Goal: Contribute content: Contribute content

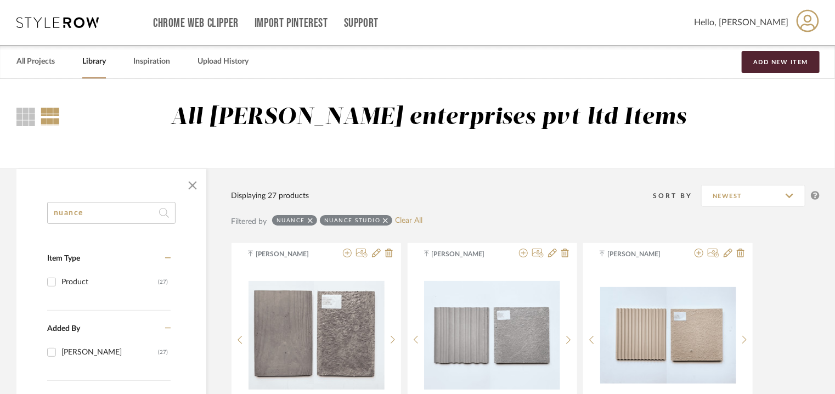
scroll to position [46, 0]
click at [777, 67] on button "Add New Item" at bounding box center [781, 62] width 78 height 22
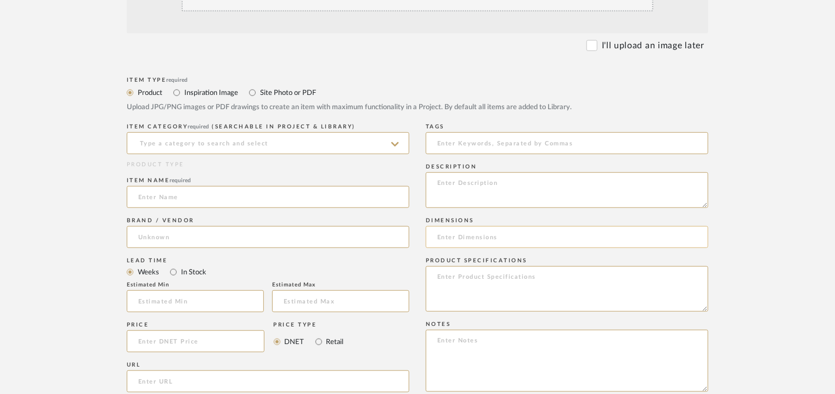
scroll to position [329, 0]
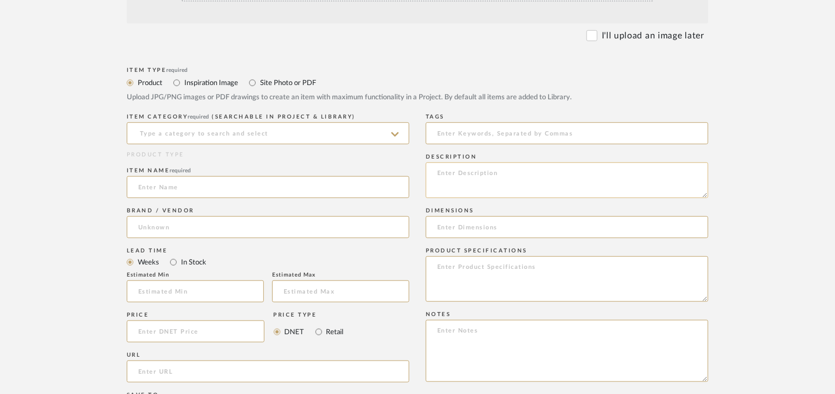
click at [446, 177] on textarea at bounding box center [567, 180] width 283 height 36
paste textarea "Type: Concrete - Arch 80 Stock availability: Na Maximum slab size: L 80 x W 65c…"
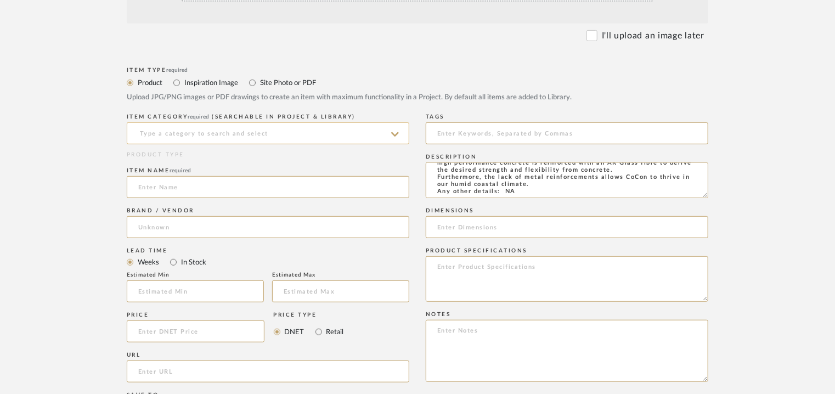
type textarea "Type: Concrete - Arch 80 Stock availability: Na Maximum slab size: L 80 x W 65c…"
click at [169, 135] on input at bounding box center [268, 133] width 283 height 22
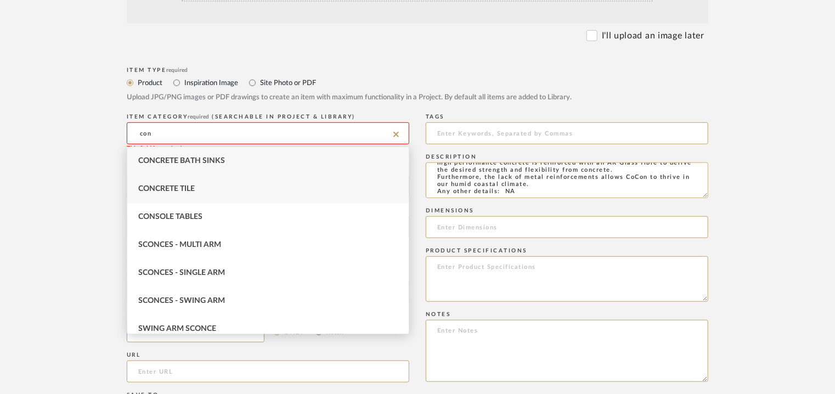
click at [188, 189] on span "Concrete Tile" at bounding box center [166, 189] width 57 height 8
type input "Concrete Tile"
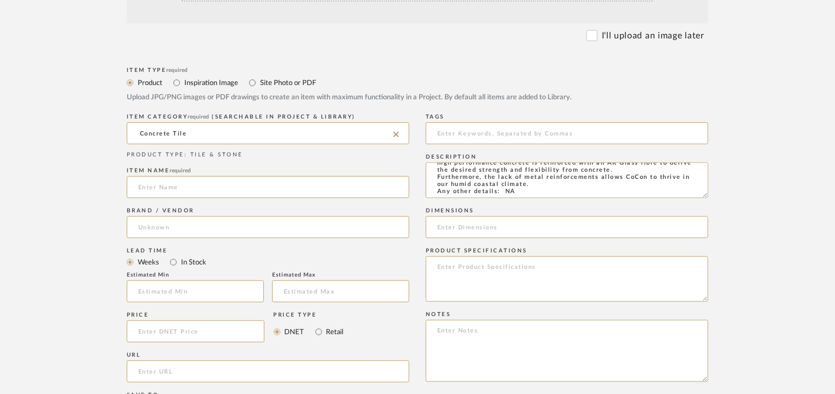
click at [188, 189] on input at bounding box center [268, 187] width 283 height 22
type input "ARCH 80"
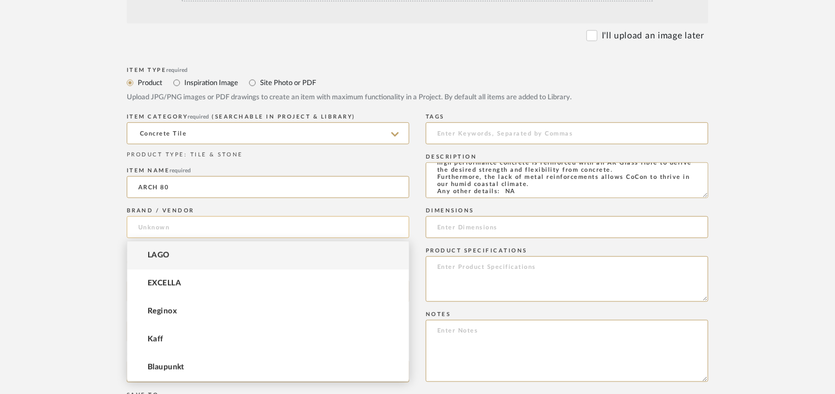
click at [173, 232] on input at bounding box center [268, 227] width 283 height 22
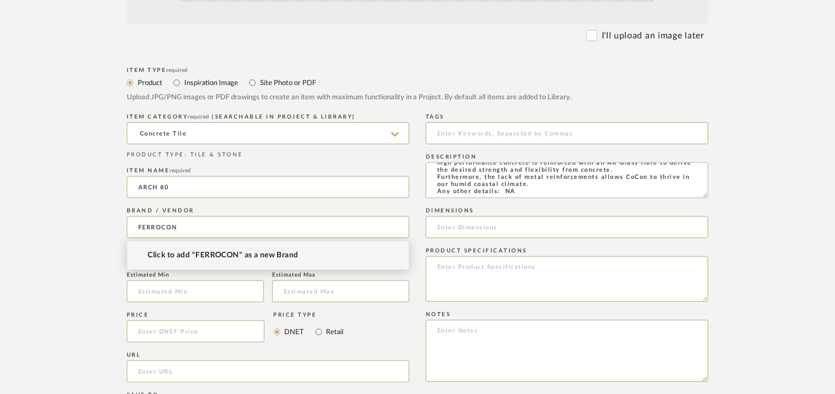
type input "FERROCON"
click at [235, 258] on span "Click to add "FERROCON" as a new Brand" at bounding box center [223, 255] width 151 height 9
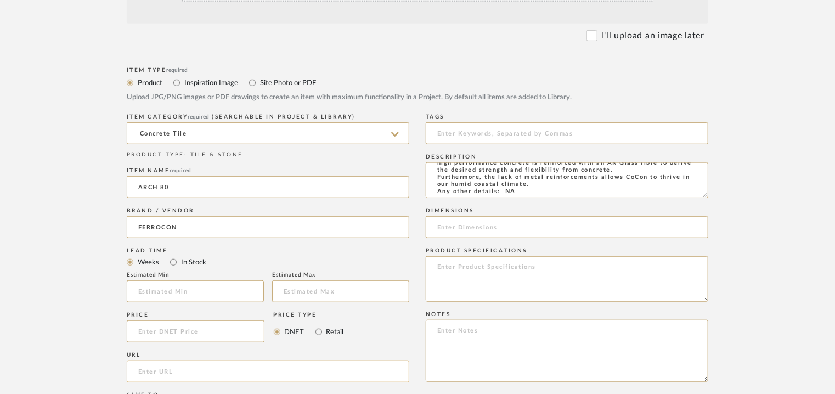
click at [154, 372] on input "url" at bounding box center [268, 372] width 283 height 22
paste input "[URL][DOMAIN_NAME]"
type input "[URL][DOMAIN_NAME]"
click at [516, 131] on input at bounding box center [567, 133] width 283 height 22
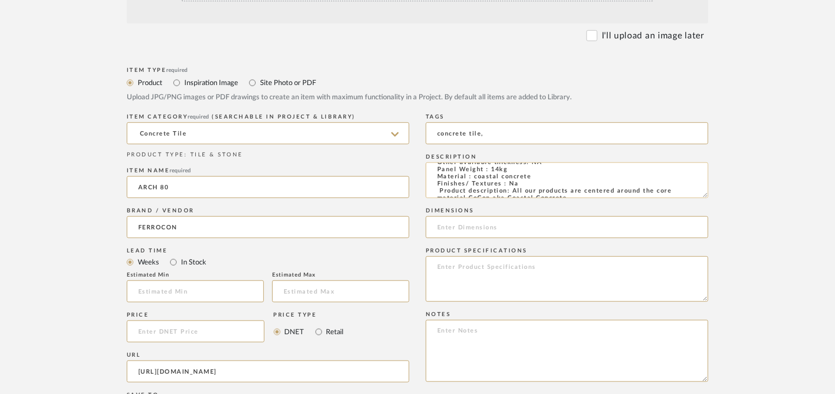
scroll to position [0, 0]
type input "concrete tile,"
drag, startPoint x: 564, startPoint y: 190, endPoint x: 534, endPoint y: 190, distance: 30.7
click at [536, 192] on textarea "Type: Concrete - Arch 80 Stock availability: Na Maximum slab size: L 80 x W 65c…" at bounding box center [567, 180] width 283 height 36
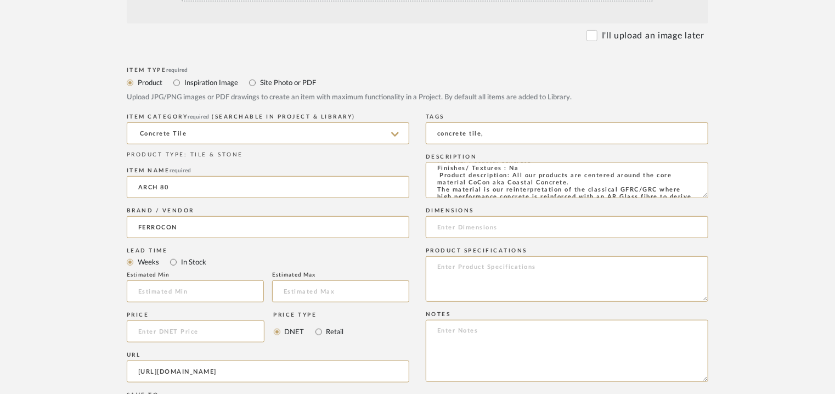
drag, startPoint x: 703, startPoint y: 196, endPoint x: 714, endPoint y: 232, distance: 37.7
click at [714, 232] on form "Bulk upload images - create multiple items Import from Pinterest - create items…" at bounding box center [417, 266] width 699 height 714
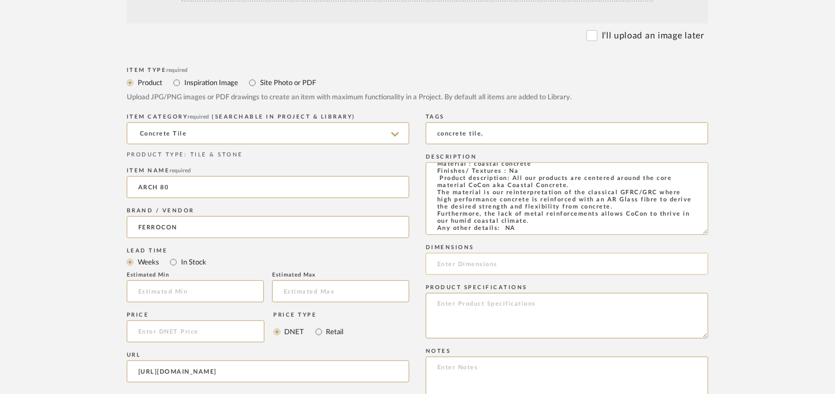
click at [479, 263] on input at bounding box center [567, 264] width 283 height 22
paste input "L 80 x W 65cm"
type input "L 80 x W 65cm"
click at [448, 372] on textarea at bounding box center [567, 388] width 283 height 62
paste textarea "Price per sqft : ₹210/- Lead time: Na 3D available: Na BIM available: Na Sample…"
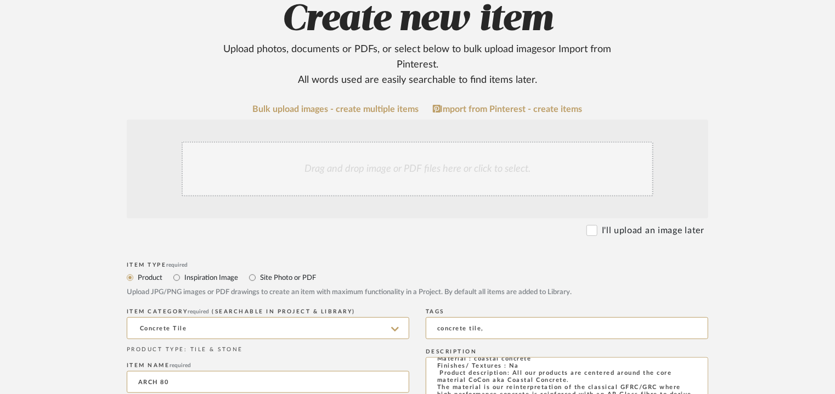
scroll to position [134, 0]
type textarea "Price per sqft : ₹210/- Lead time: Na 3D available: Na BIM available: Na Sample…"
click at [305, 185] on div "Drag and drop image or PDF files here or click to select." at bounding box center [418, 169] width 472 height 55
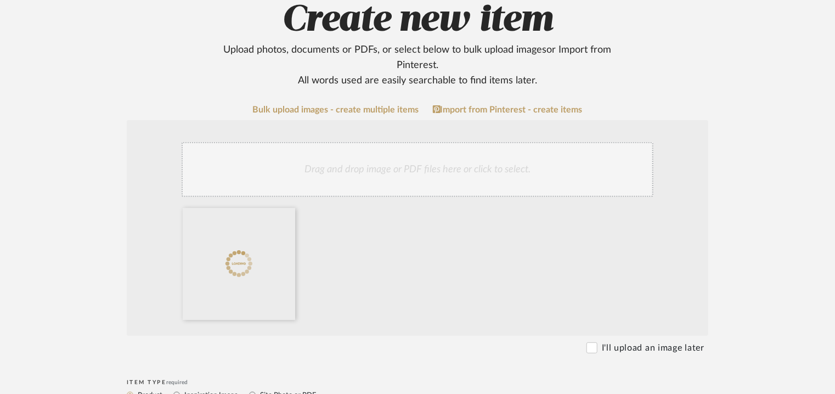
click at [422, 172] on div "Drag and drop image or PDF files here or click to select." at bounding box center [418, 169] width 472 height 55
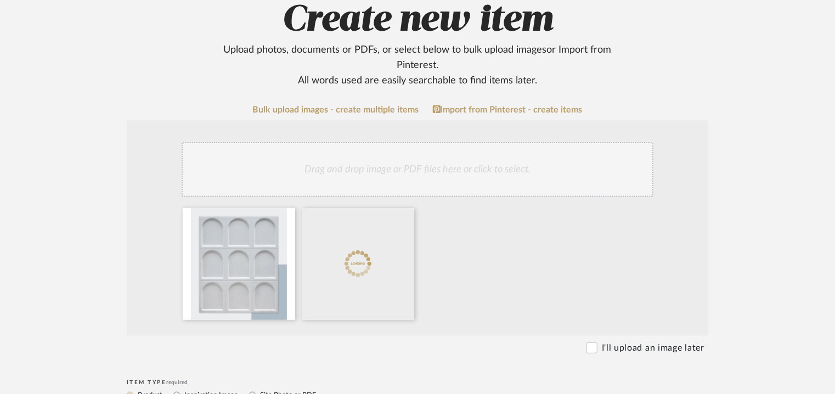
click at [439, 165] on div "Drag and drop image or PDF files here or click to select." at bounding box center [418, 169] width 472 height 55
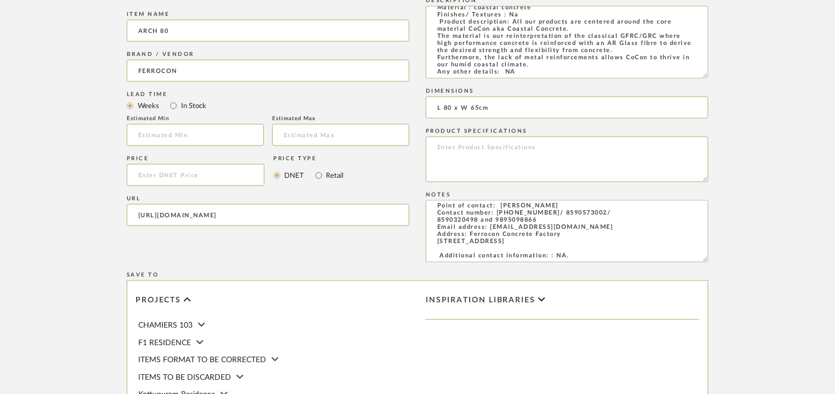
scroll to position [790, 0]
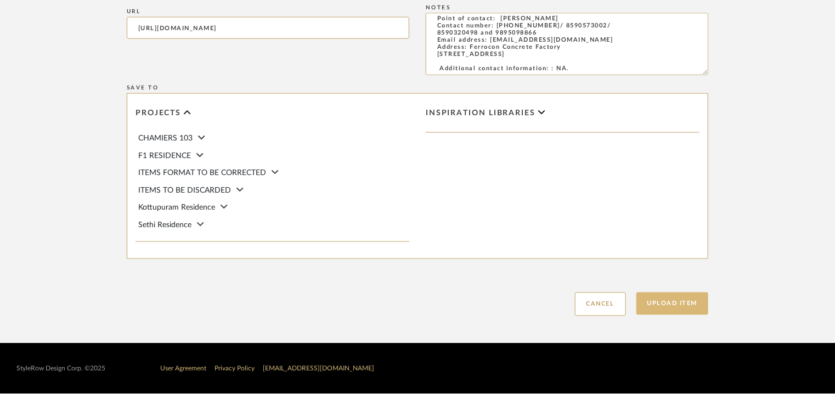
click at [673, 299] on button "Upload Item" at bounding box center [673, 304] width 72 height 23
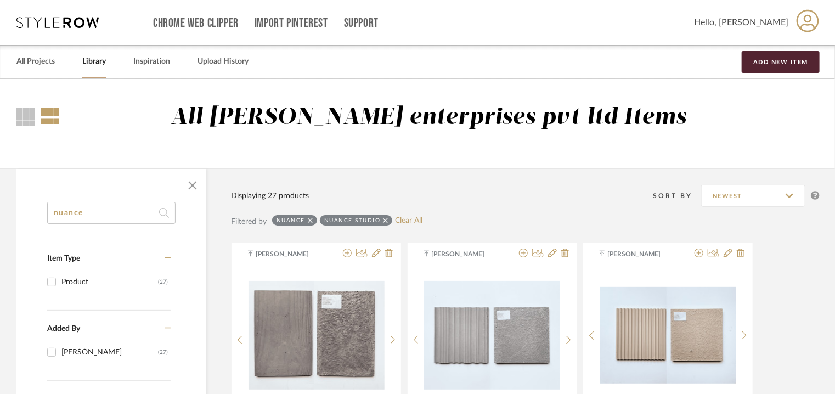
drag, startPoint x: 30, startPoint y: 204, endPoint x: 0, endPoint y: 179, distance: 38.9
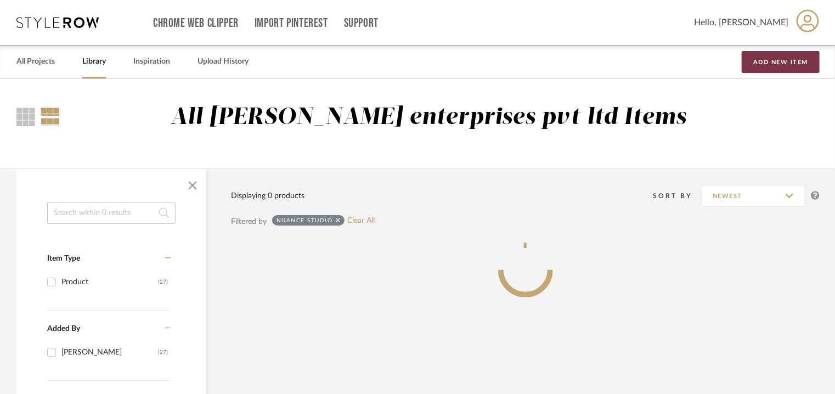
click at [755, 64] on button "Add New Item" at bounding box center [781, 62] width 78 height 22
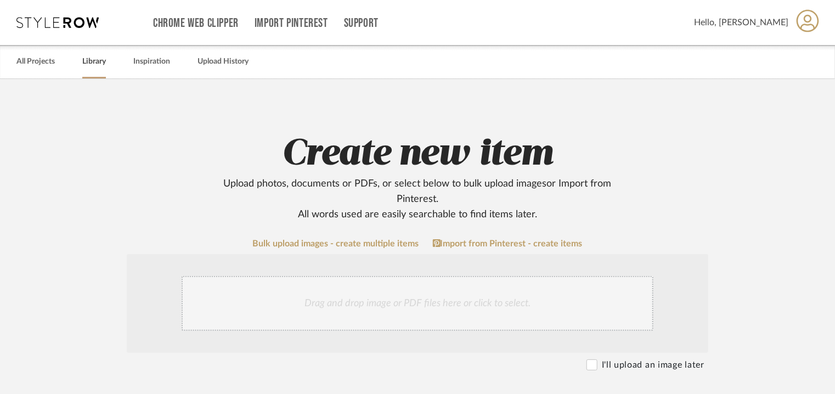
click at [94, 65] on link "Library" at bounding box center [94, 61] width 24 height 15
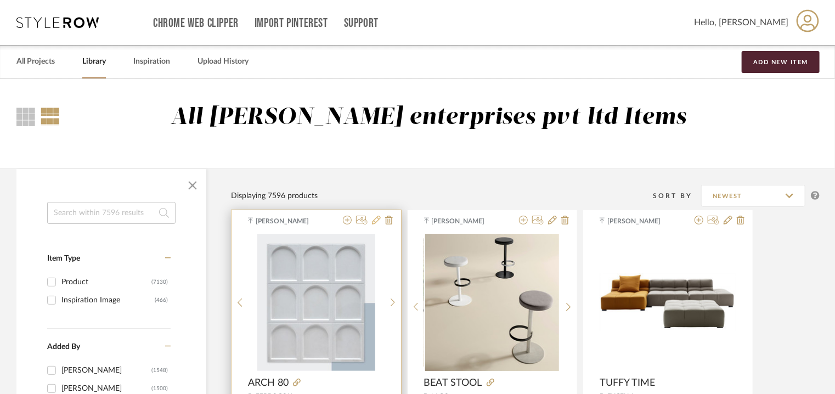
click at [378, 218] on icon at bounding box center [376, 220] width 9 height 9
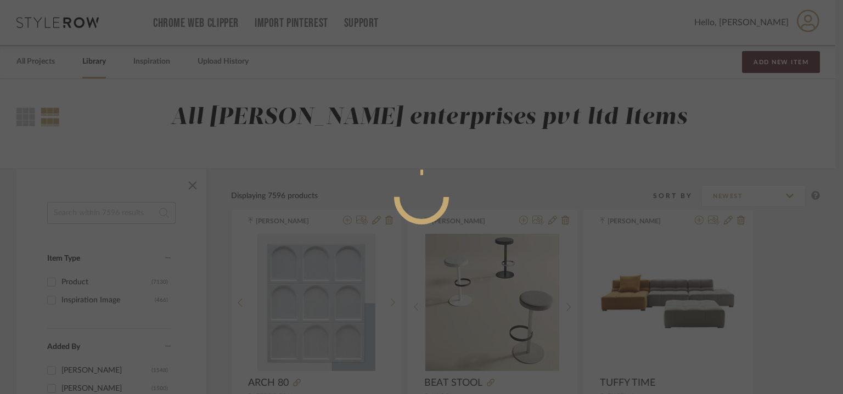
radio input "true"
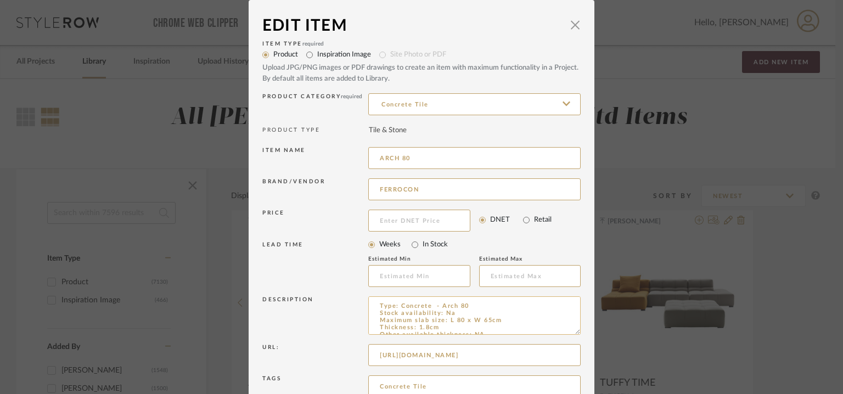
click at [429, 306] on textarea "Type: Concrete - Arch 80 Stock availability: Na Maximum slab size: L 80 x W 65c…" at bounding box center [474, 315] width 212 height 38
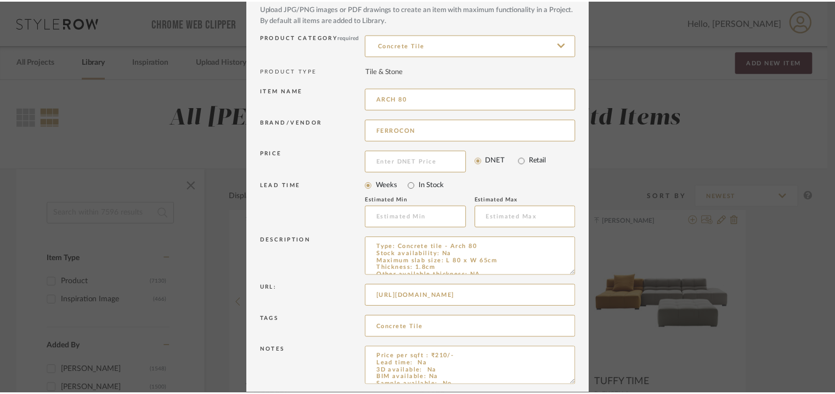
scroll to position [105, 0]
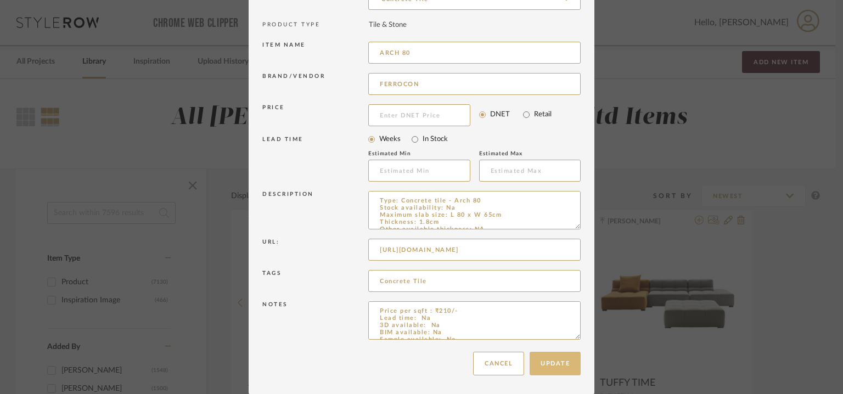
type textarea "Type: Concrete tile - Arch 80 Stock availability: Na Maximum slab size: L 80 x …"
click at [564, 371] on button "Update" at bounding box center [555, 364] width 51 height 24
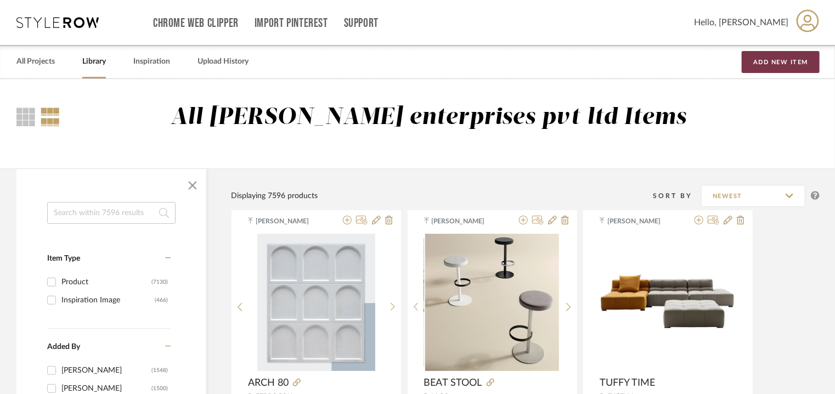
click at [767, 65] on button "Add New Item" at bounding box center [781, 62] width 78 height 22
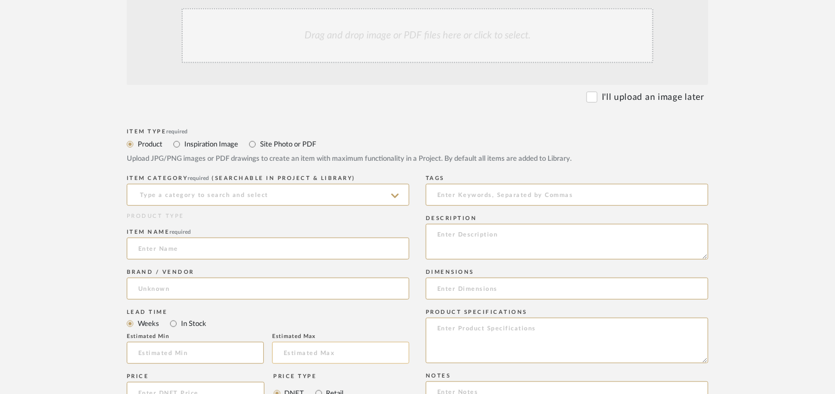
scroll to position [274, 0]
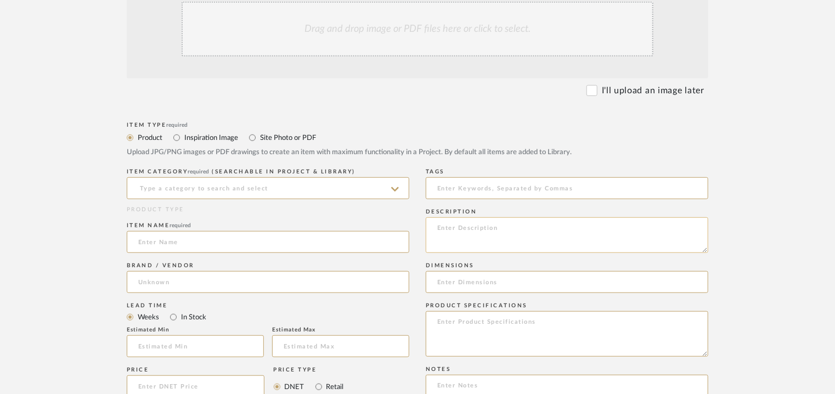
click at [452, 227] on textarea at bounding box center [567, 235] width 283 height 36
paste textarea "Type: Concrete tile - Arcs 120 Stock availability: Na Maximum slab size: L 120 …"
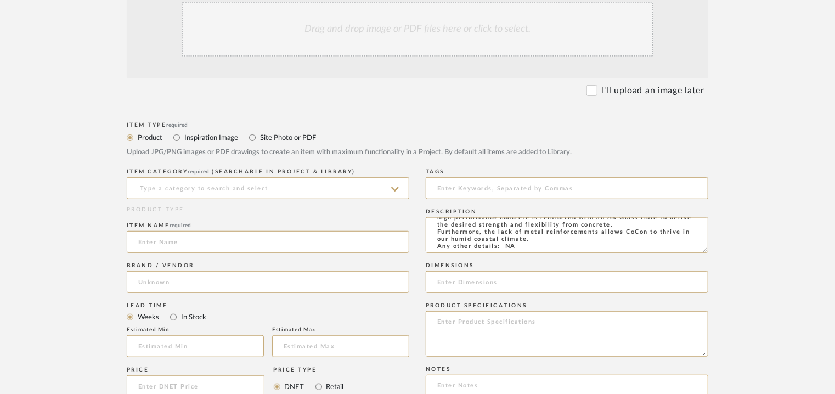
type textarea "Type: Concrete tile - Arcs 120 Stock availability: Na Maximum slab size: L 120 …"
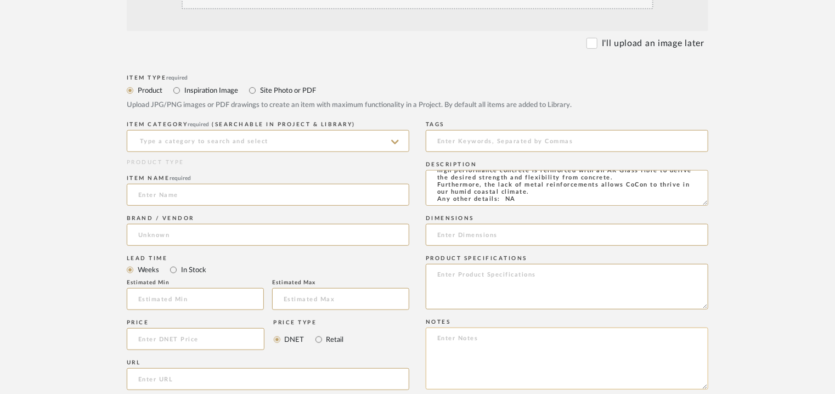
scroll to position [439, 0]
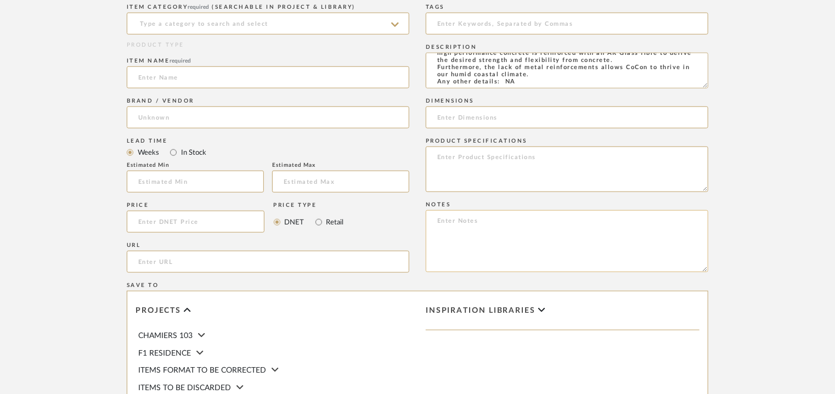
click at [459, 218] on textarea at bounding box center [567, 241] width 283 height 62
paste textarea "Price per sqft : ₹210/- Lead time: Na 3D available: Na BIM available: Na Sample…"
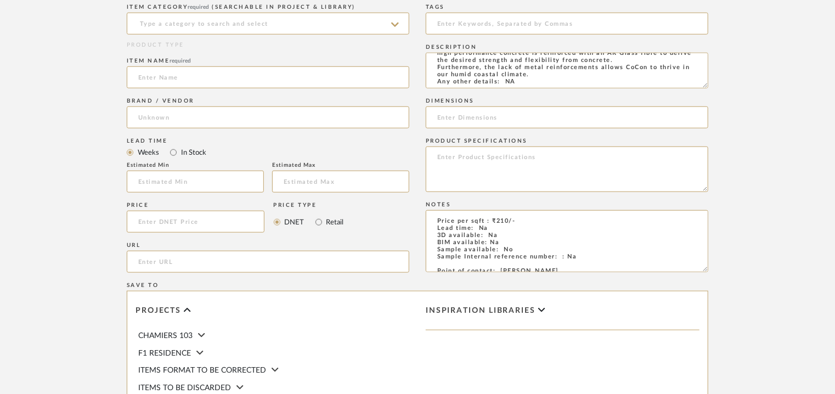
scroll to position [64, 0]
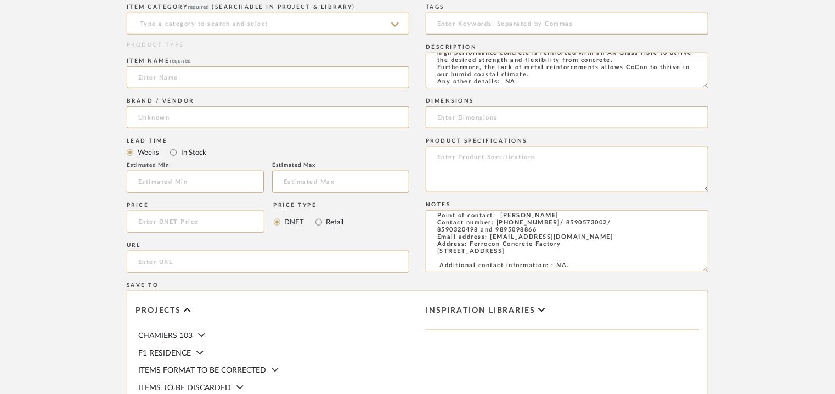
type textarea "Price per sqft : ₹210/- Lead time: Na 3D available: Na BIM available: Na Sample…"
click at [208, 28] on input at bounding box center [268, 24] width 283 height 22
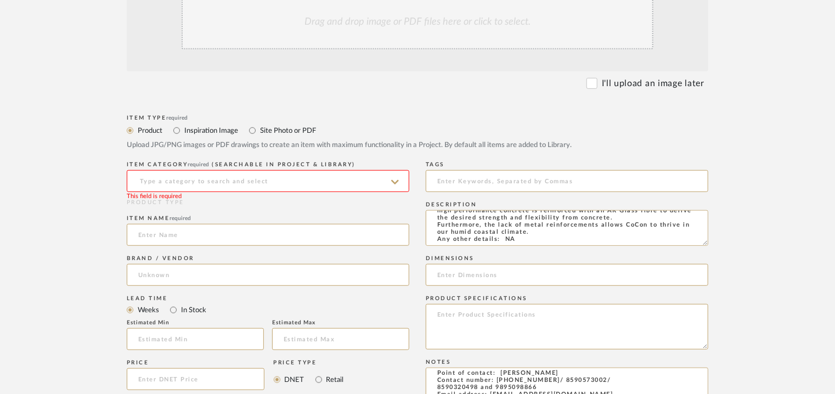
scroll to position [274, 0]
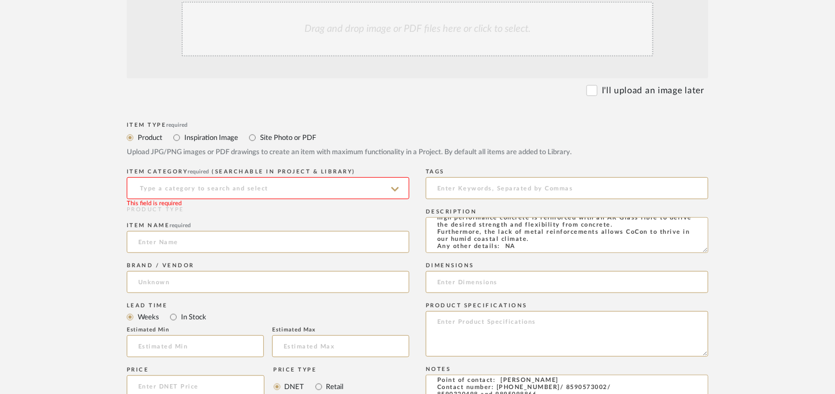
click at [199, 189] on input at bounding box center [268, 188] width 283 height 22
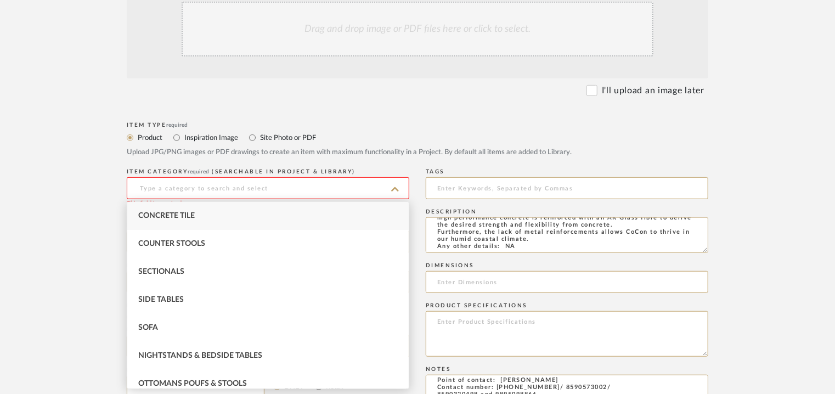
click at [182, 213] on span "Concrete Tile" at bounding box center [166, 216] width 57 height 8
type input "Concrete Tile"
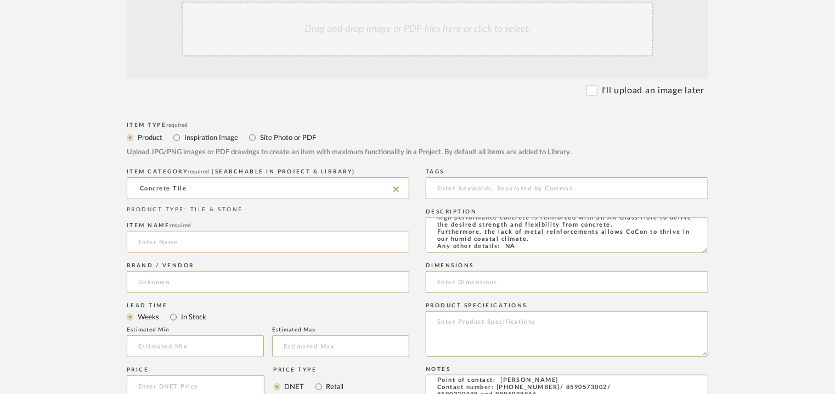
click at [162, 245] on input at bounding box center [268, 242] width 283 height 22
type input "ARCS 120"
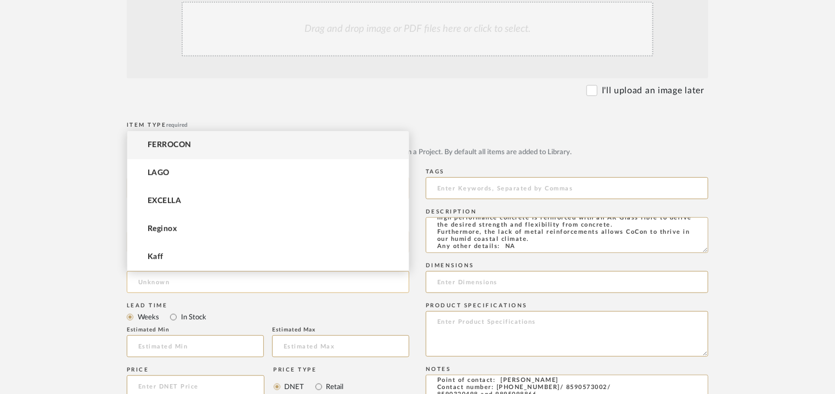
click at [162, 282] on input at bounding box center [268, 282] width 283 height 22
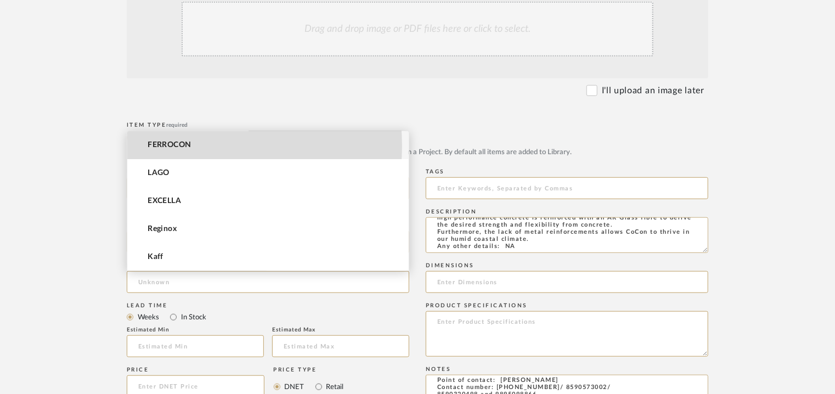
click at [186, 145] on span "FERROCON" at bounding box center [170, 145] width 44 height 9
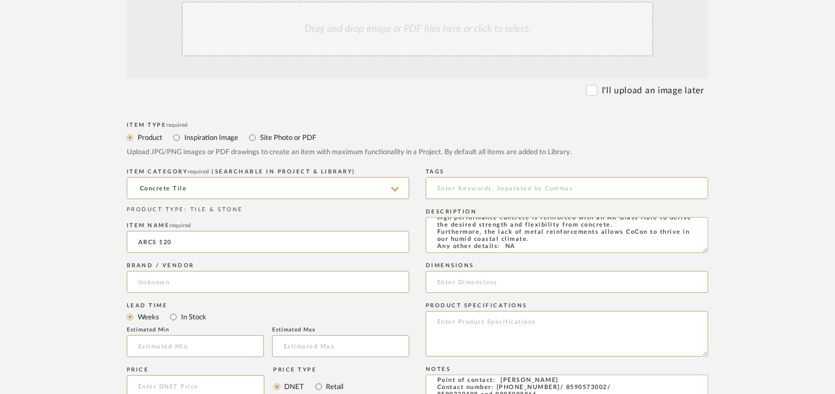
type input "FERROCON"
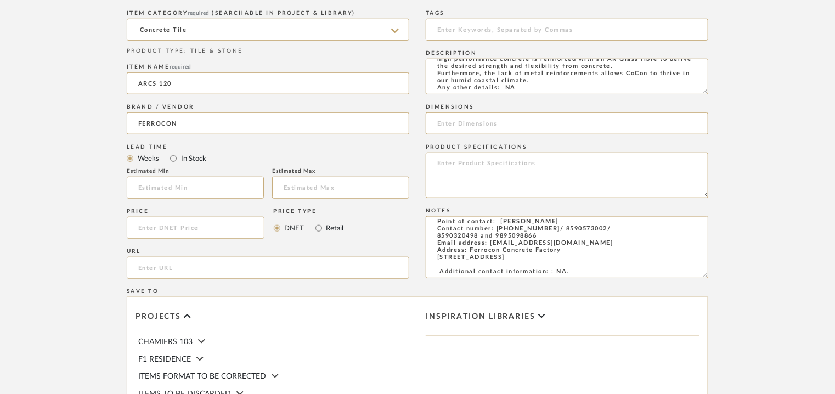
scroll to position [439, 0]
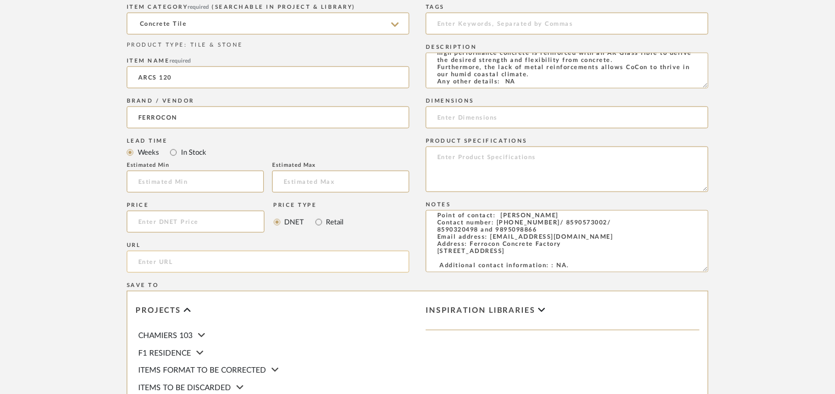
click at [187, 264] on input "url" at bounding box center [268, 262] width 283 height 22
paste input "[URL][DOMAIN_NAME]"
type input "[URL][DOMAIN_NAME]"
click at [518, 22] on input at bounding box center [567, 24] width 283 height 22
type input "concrete tile,"
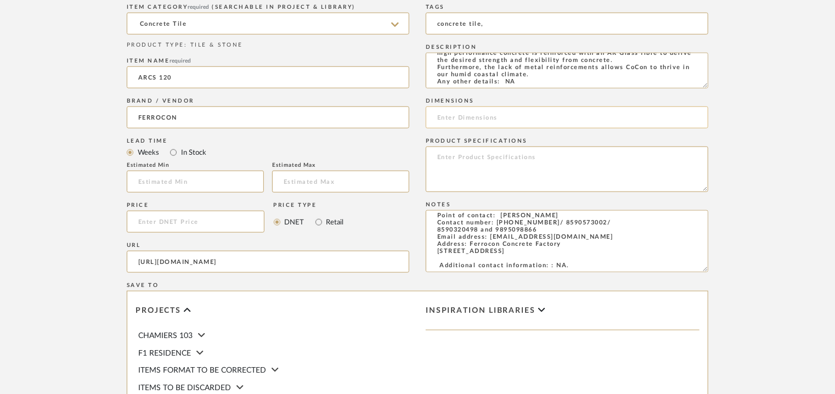
click at [459, 120] on input at bounding box center [567, 117] width 283 height 22
paste input "L 120 x W 60cm"
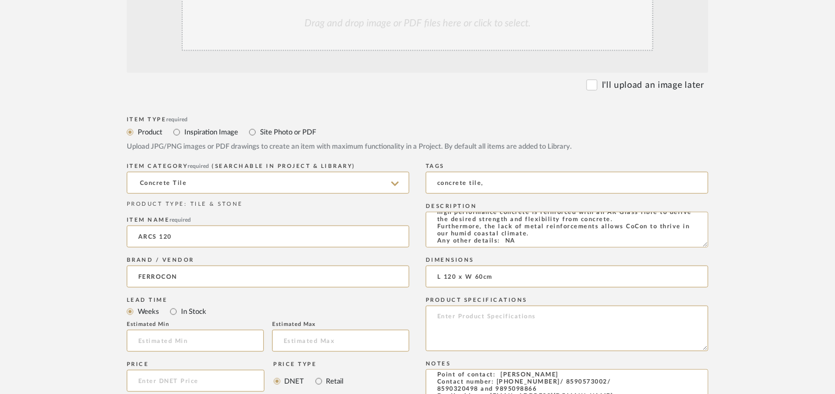
scroll to position [0, 0]
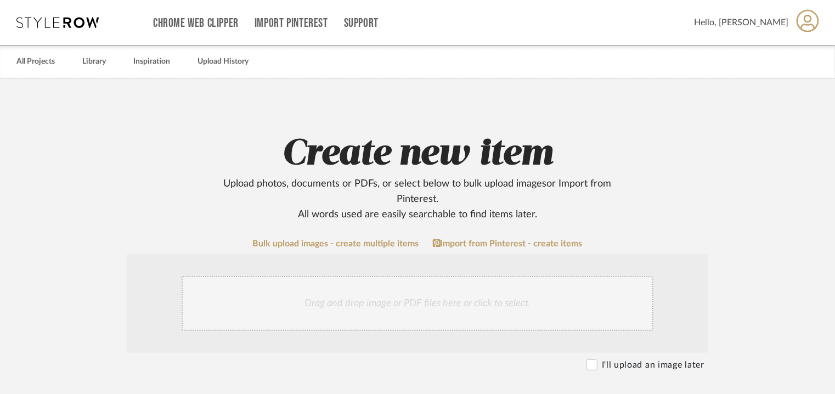
type input "L 120 x W 60cm"
click at [367, 311] on div "Drag and drop image or PDF files here or click to select." at bounding box center [418, 303] width 472 height 55
click at [373, 306] on div "Drag and drop image or PDF files here or click to select." at bounding box center [418, 303] width 472 height 55
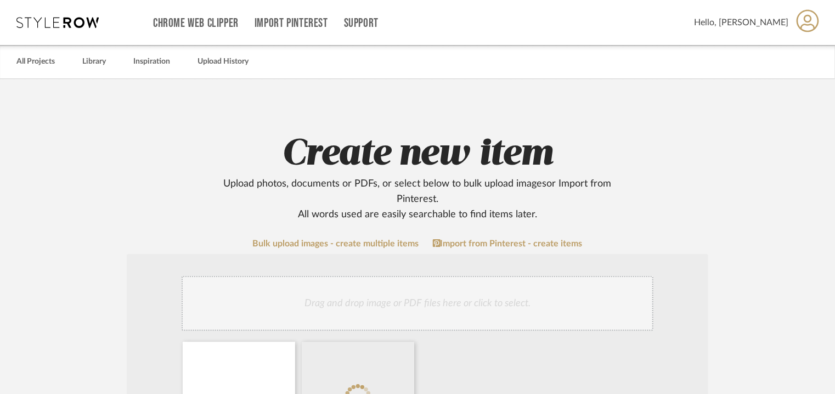
click at [448, 304] on div "Drag and drop image or PDF files here or click to select." at bounding box center [418, 303] width 472 height 55
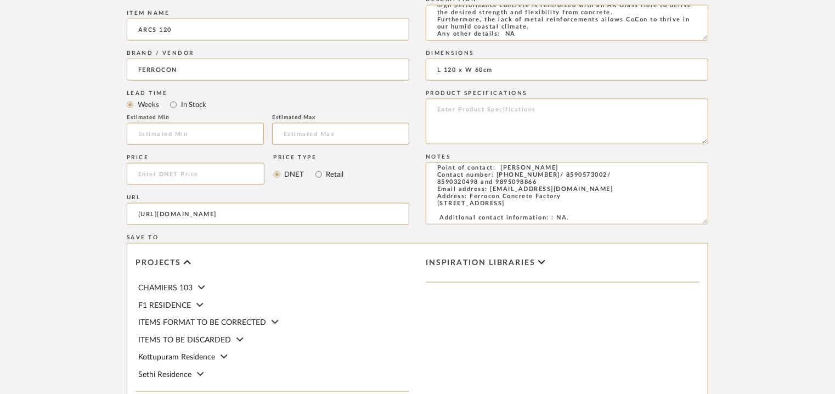
scroll to position [753, 0]
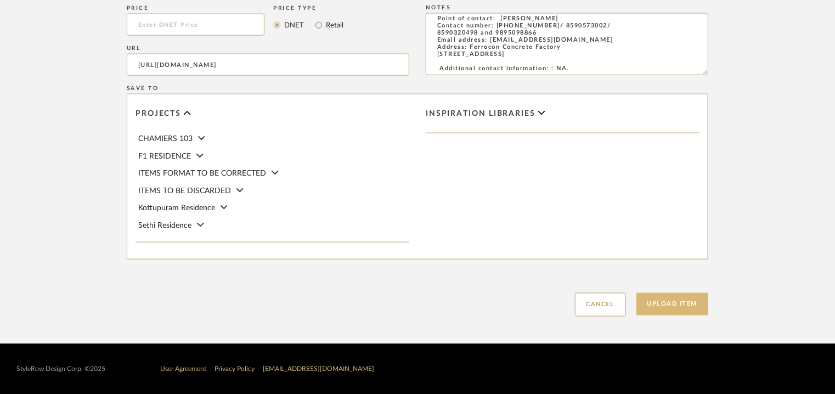
click at [671, 304] on button "Upload Item" at bounding box center [673, 304] width 72 height 23
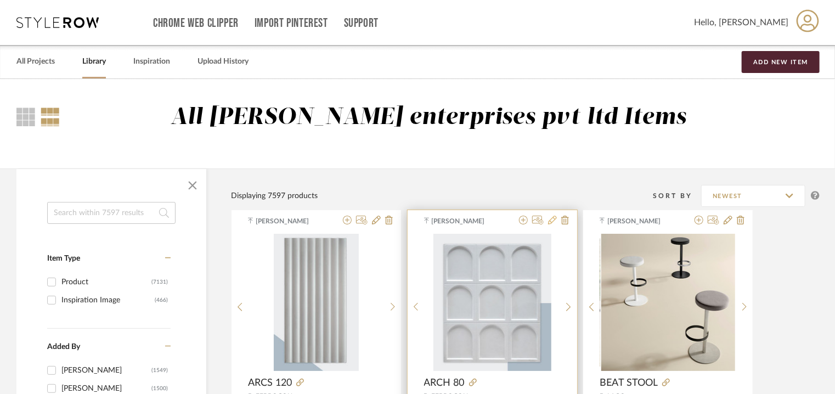
click at [550, 222] on icon at bounding box center [552, 220] width 9 height 9
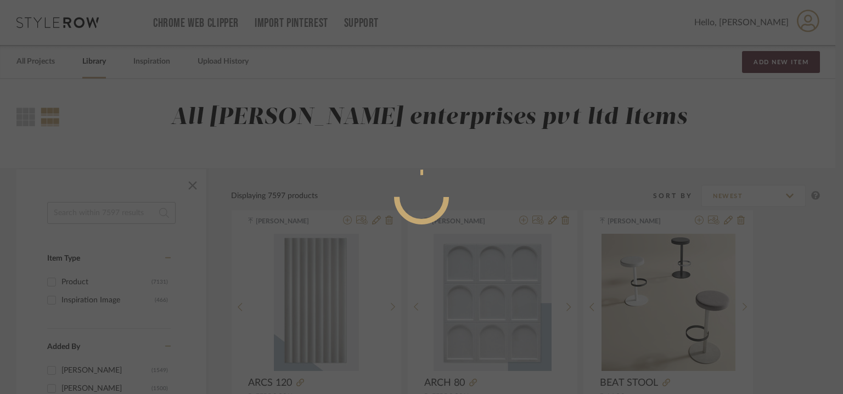
radio input "true"
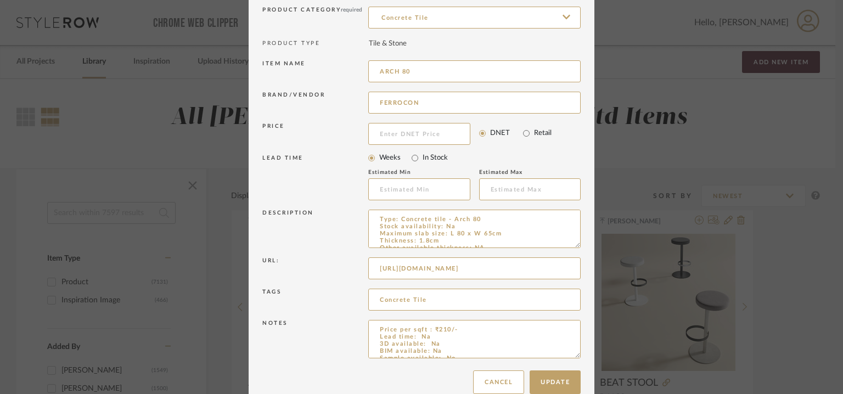
scroll to position [105, 0]
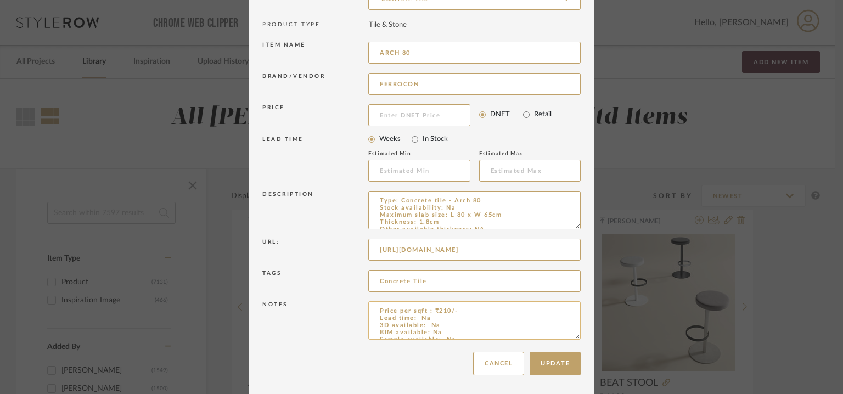
click at [463, 311] on textarea "Price per sqft : ₹210/- Lead time: Na 3D available: Na BIM available: Na Sample…" at bounding box center [474, 320] width 212 height 38
paste textarea "(excluive of GST)."
type textarea "Price per sqft : ₹210/- (excluive of GST). Lead time: Na 3D available: Na BIM a…"
click at [552, 366] on button "Update" at bounding box center [555, 364] width 51 height 24
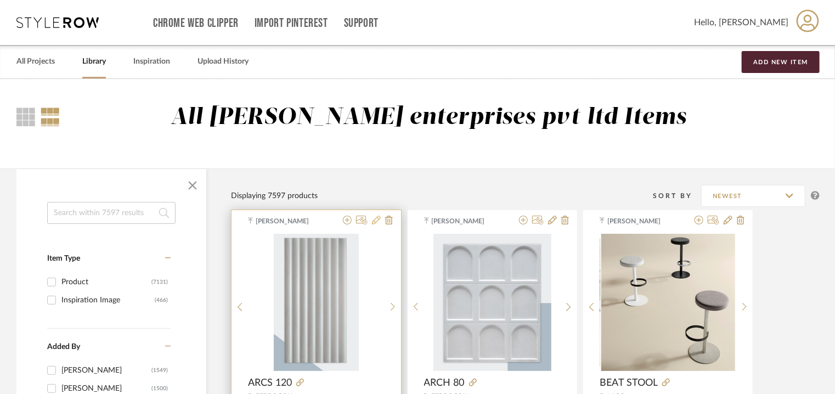
click at [378, 220] on icon at bounding box center [376, 220] width 9 height 9
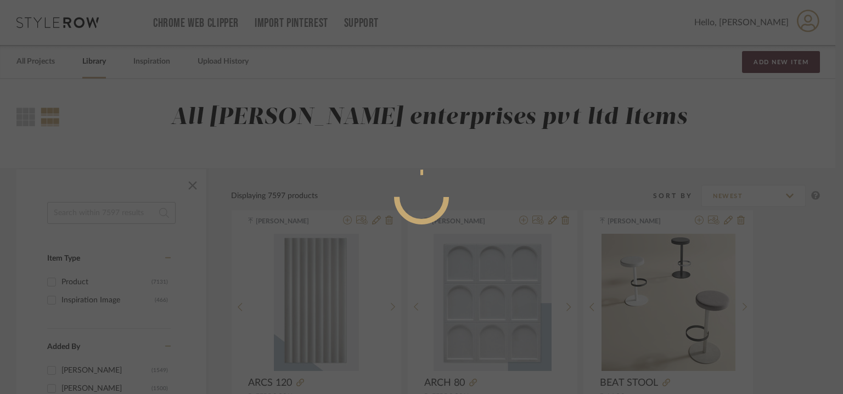
radio input "true"
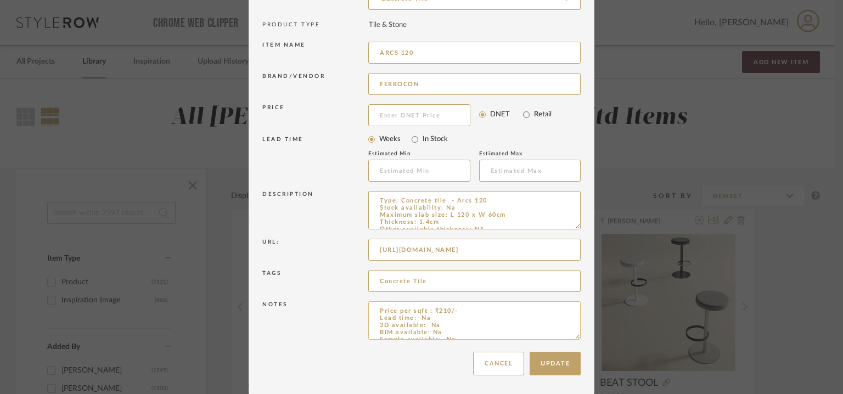
click at [461, 310] on textarea "Price per sqft : ₹210/- Lead time: Na 3D available: Na BIM available: Na Sample…" at bounding box center [474, 320] width 212 height 38
paste textarea "(excluive of GST)."
type textarea "Price per sqft : ₹210/- (excluive of GST). Lead time: Na 3D available: Na BIM a…"
click at [552, 367] on button "Update" at bounding box center [555, 364] width 51 height 24
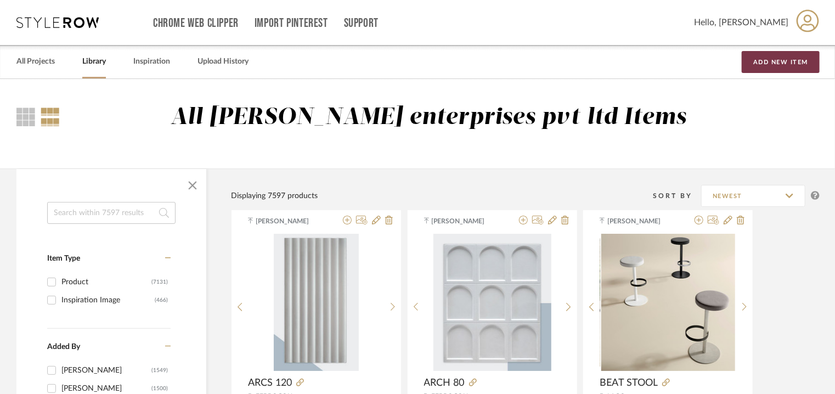
click at [787, 63] on button "Add New Item" at bounding box center [781, 62] width 78 height 22
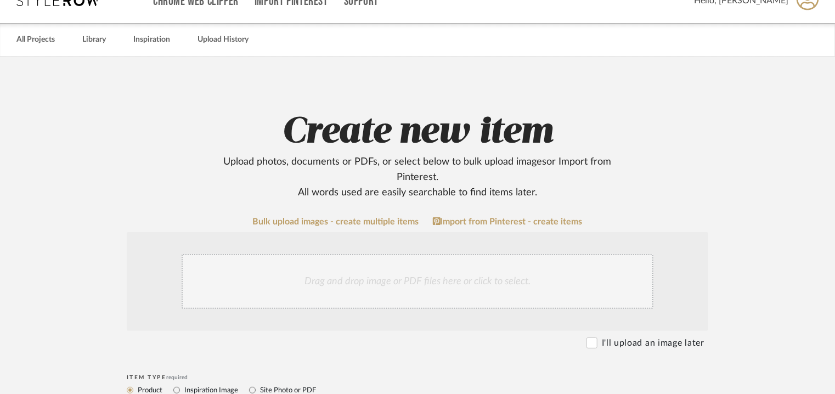
scroll to position [274, 0]
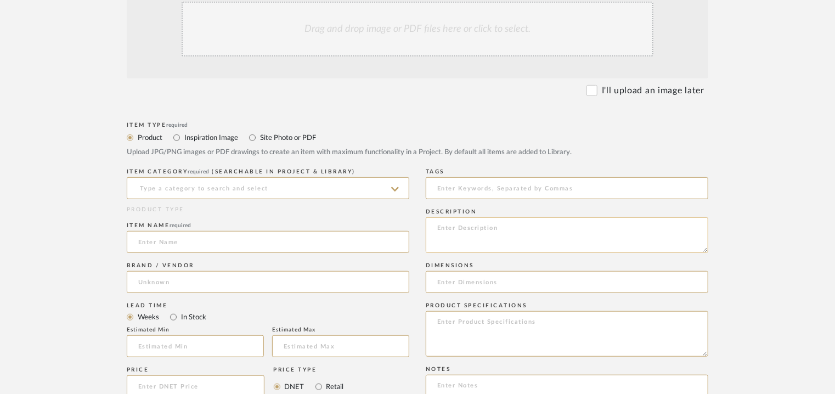
paste textarea "Type: Concrete tile - Breeze 120 Stock availability: Na Maximum slab size: L 12…"
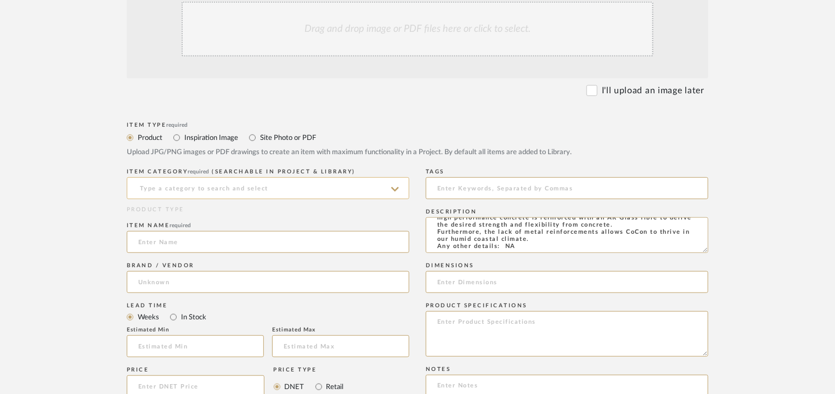
type textarea "Type: Concrete tile - Breeze 120 Stock availability: Na Maximum slab size: L 12…"
click at [284, 183] on input at bounding box center [268, 188] width 283 height 22
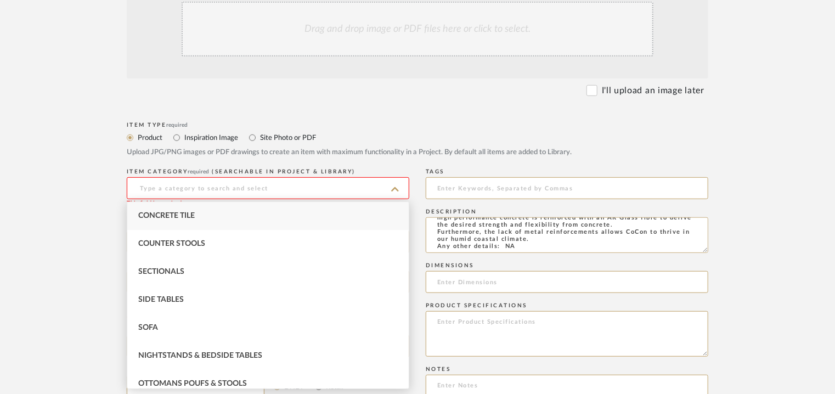
click at [172, 214] on span "Concrete Tile" at bounding box center [166, 216] width 57 height 8
type input "Concrete Tile"
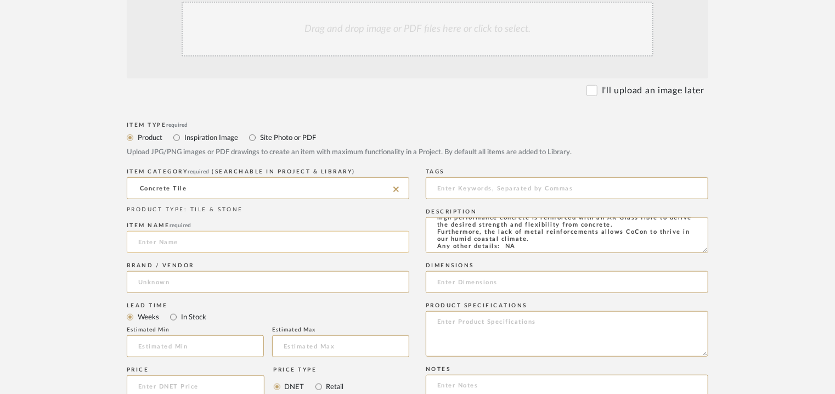
click at [162, 238] on input at bounding box center [268, 242] width 283 height 22
type input "BREEZE 120"
click at [150, 291] on input at bounding box center [268, 282] width 283 height 22
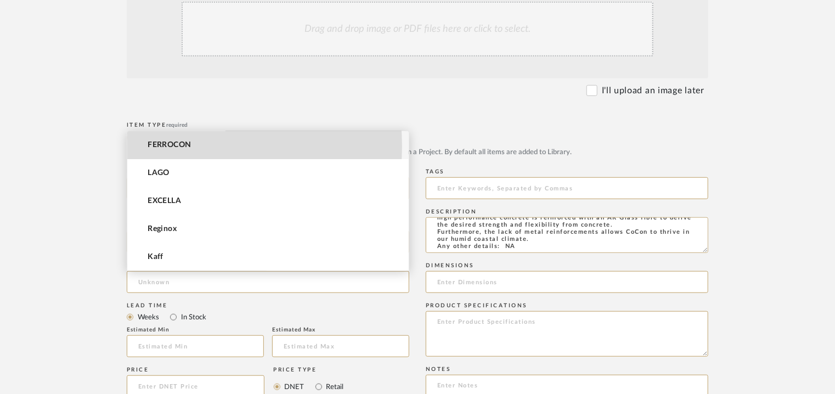
click at [174, 145] on span "FERROCON" at bounding box center [170, 145] width 44 height 9
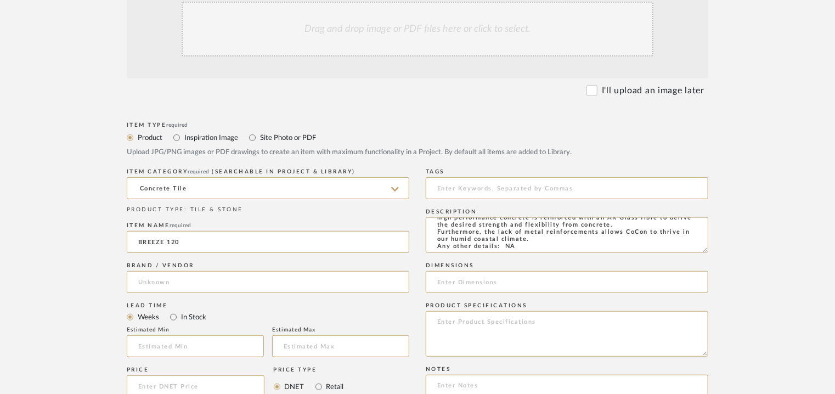
type input "FERROCON"
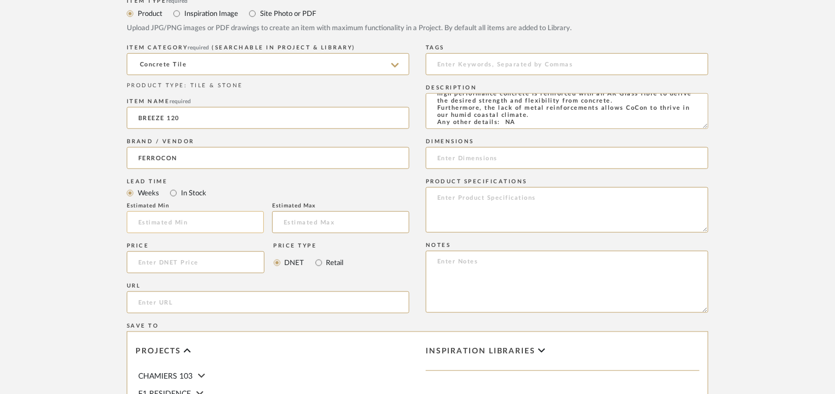
scroll to position [494, 0]
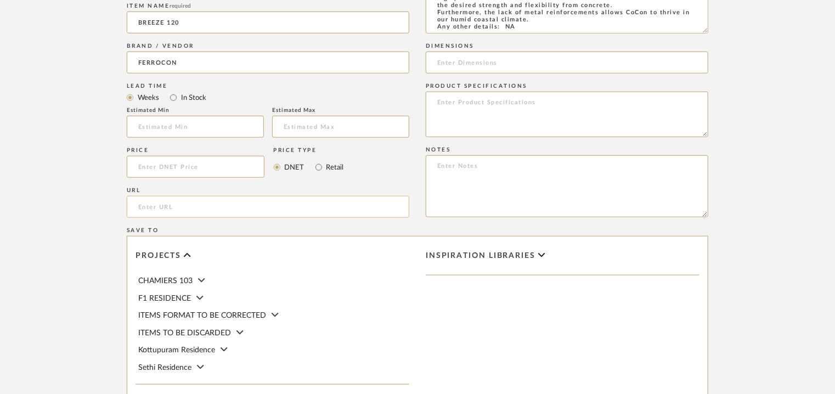
click at [178, 205] on input "url" at bounding box center [268, 207] width 283 height 22
paste input "[URL][DOMAIN_NAME]"
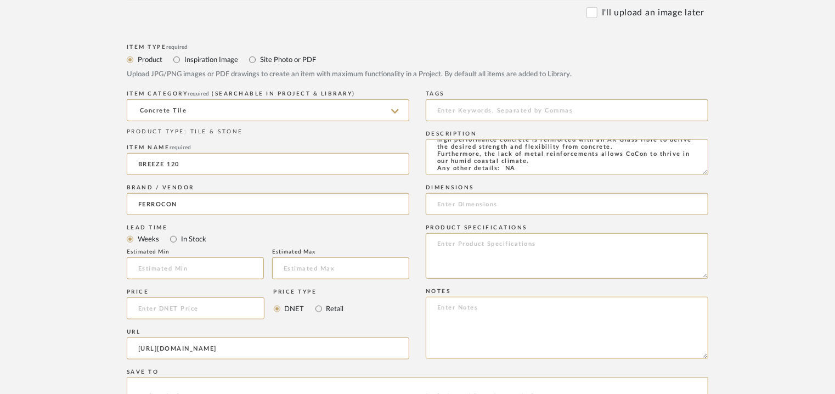
scroll to position [329, 0]
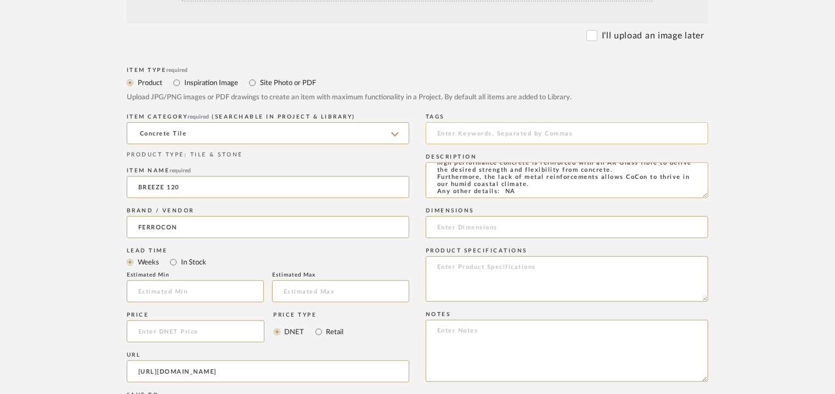
type input "[URL][DOMAIN_NAME]"
click at [536, 133] on input at bounding box center [567, 133] width 283 height 22
type input "concrete tile,"
click at [664, 222] on input at bounding box center [567, 227] width 283 height 22
paste input "L 120 x W 60cm"
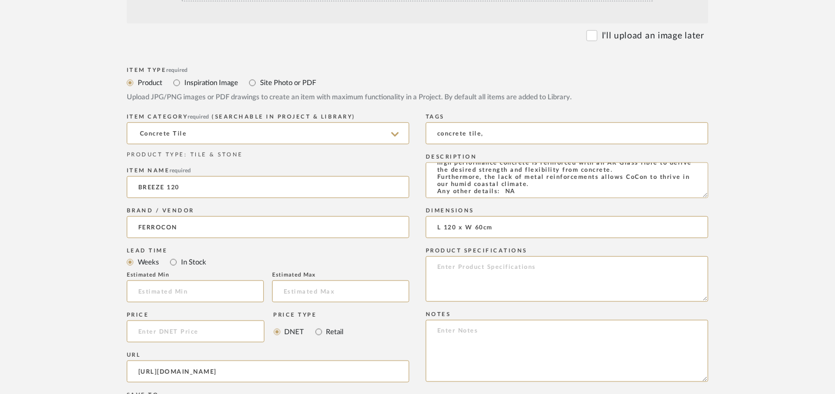
type input "L 120 x W 60cm"
click at [667, 279] on textarea at bounding box center [567, 279] width 283 height 46
click at [457, 336] on textarea at bounding box center [567, 351] width 283 height 62
paste textarea "Price per sqft : ₹210/- (excluive of GST). Lead time: Na 3D available: Na BIM a…"
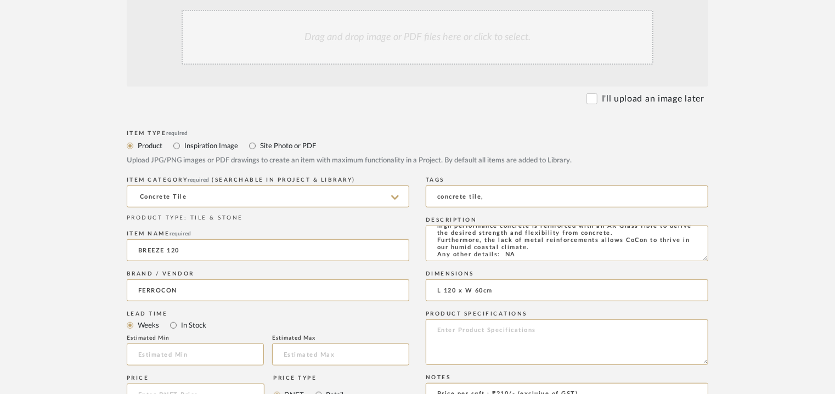
scroll to position [220, 0]
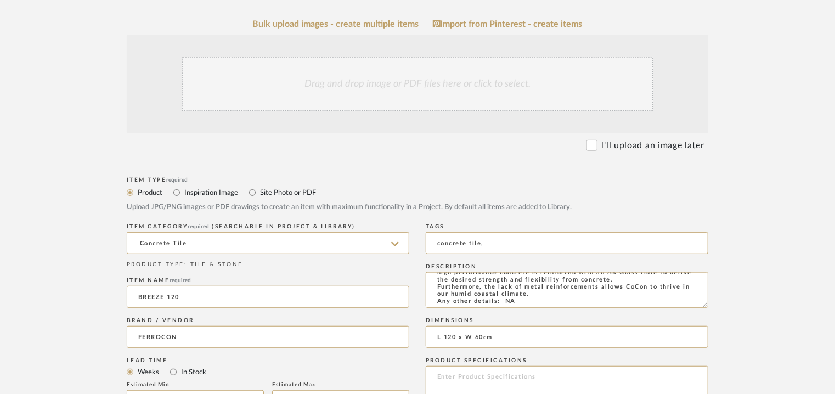
type textarea "Price per sqft : ₹210/- (excluive of GST). Lead time: Na 3D available: Na BIM a…"
click at [387, 84] on div "Drag and drop image or PDF files here or click to select." at bounding box center [418, 84] width 472 height 55
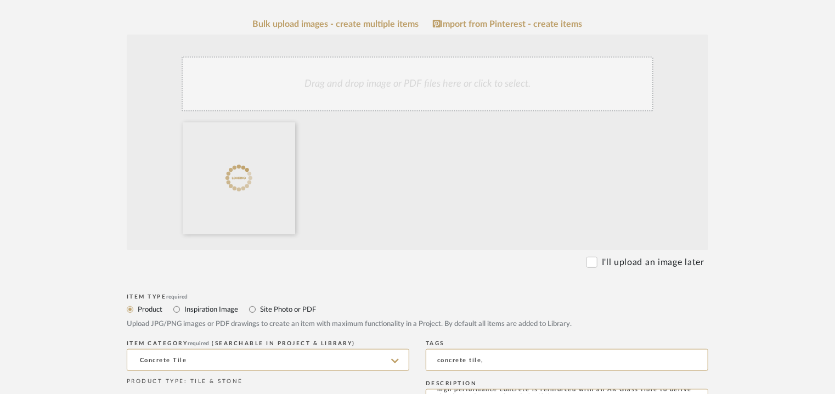
click at [431, 78] on div "Drag and drop image or PDF files here or click to select." at bounding box center [418, 84] width 472 height 55
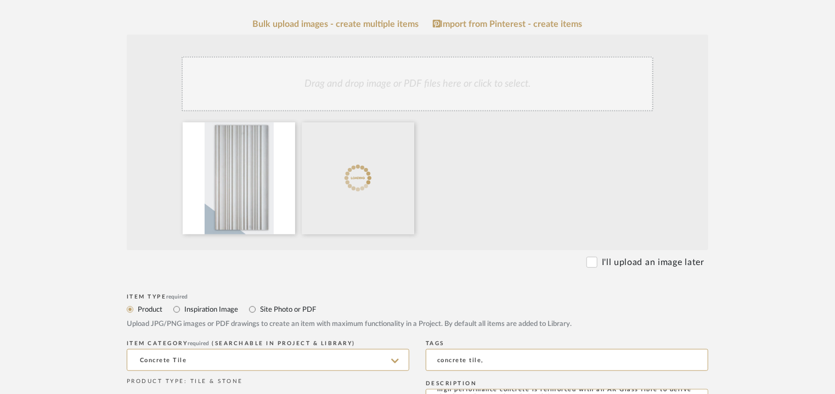
click at [408, 95] on div "Drag and drop image or PDF files here or click to select." at bounding box center [418, 84] width 472 height 55
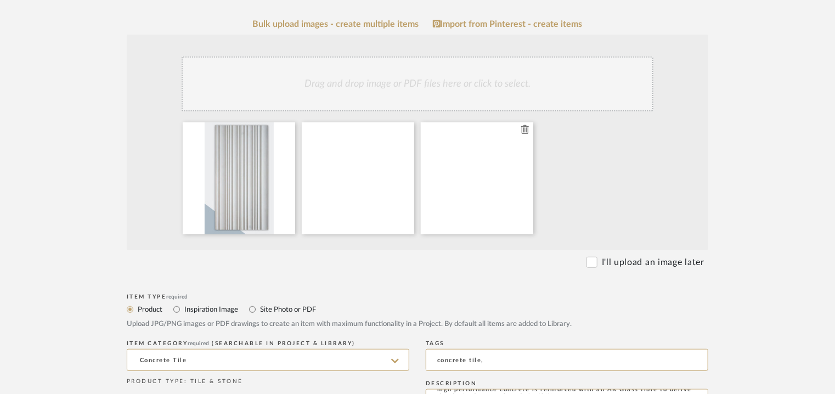
click at [526, 131] on icon at bounding box center [525, 129] width 8 height 9
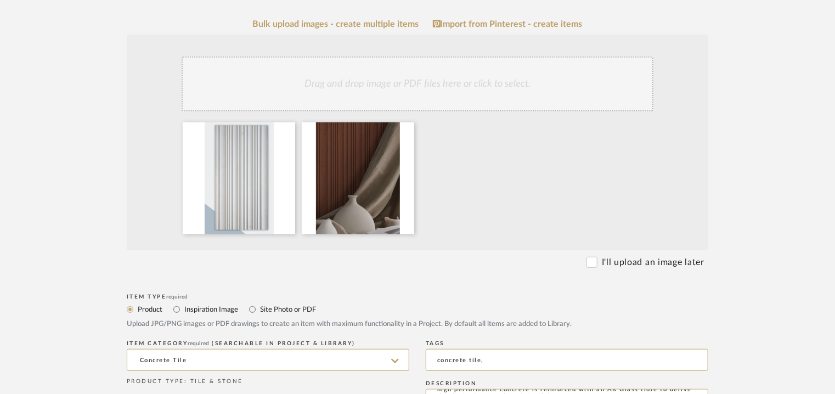
click at [388, 91] on div "Drag and drop image or PDF files here or click to select." at bounding box center [418, 84] width 472 height 55
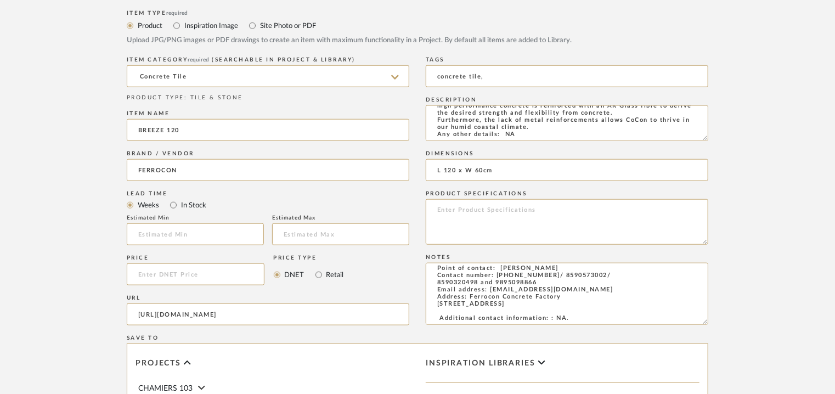
scroll to position [714, 0]
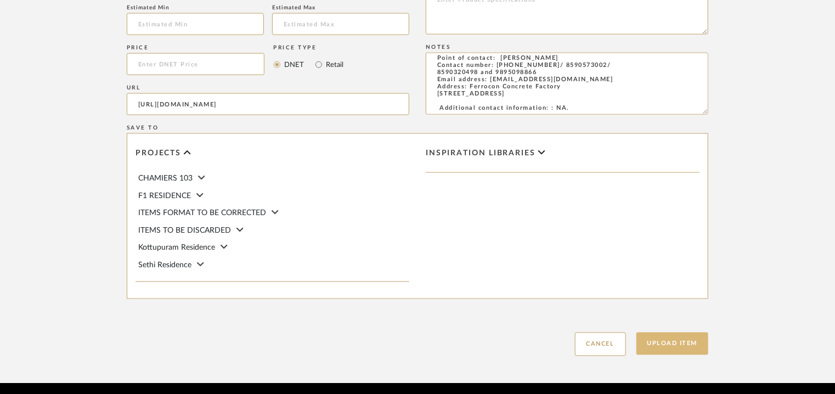
click at [669, 344] on button "Upload Item" at bounding box center [673, 344] width 72 height 23
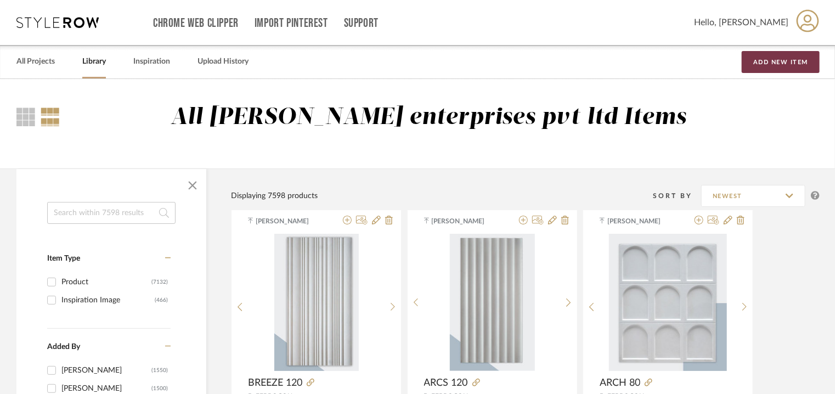
click at [793, 66] on button "Add New Item" at bounding box center [781, 62] width 78 height 22
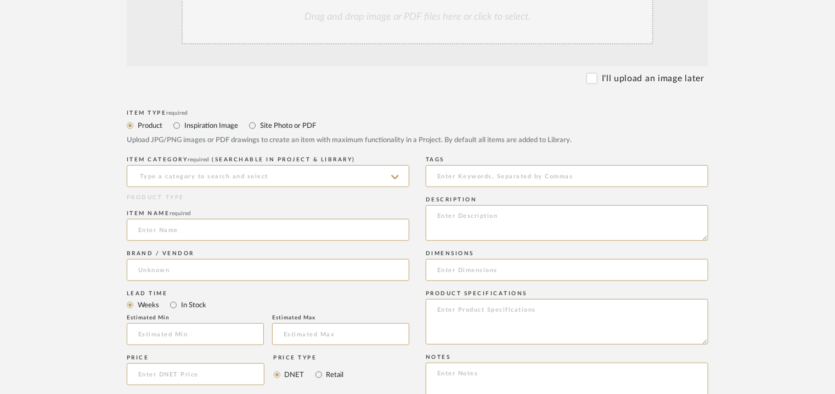
scroll to position [384, 0]
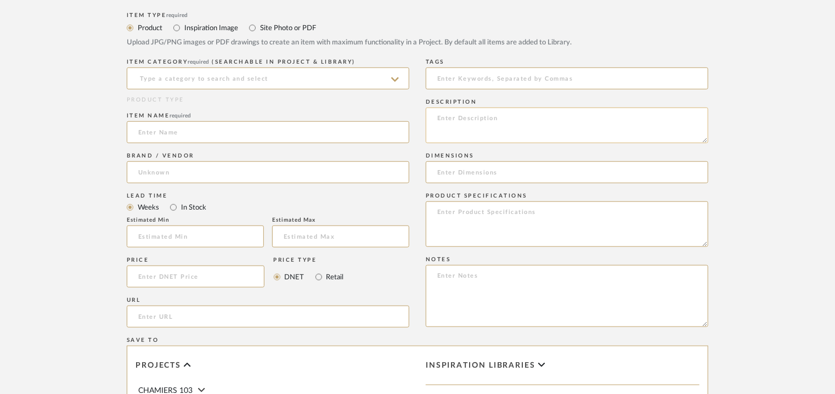
paste textarea "Type: Concrete tile - Chaos 60 Stock availability: Na Maximum slab size: L 60 x…"
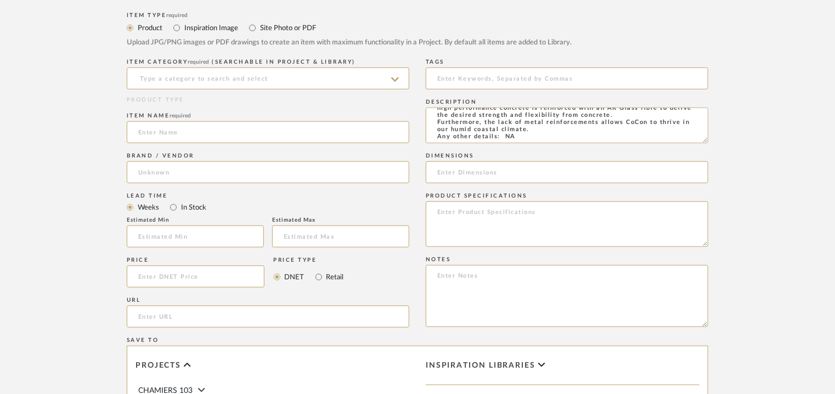
type textarea "Type: Concrete tile - Chaos 60 Stock availability: Na Maximum slab size: L 60 x…"
click at [666, 166] on input at bounding box center [567, 172] width 283 height 22
paste input "L 60 x W 60cm"
type input "L 60 x W 60cm"
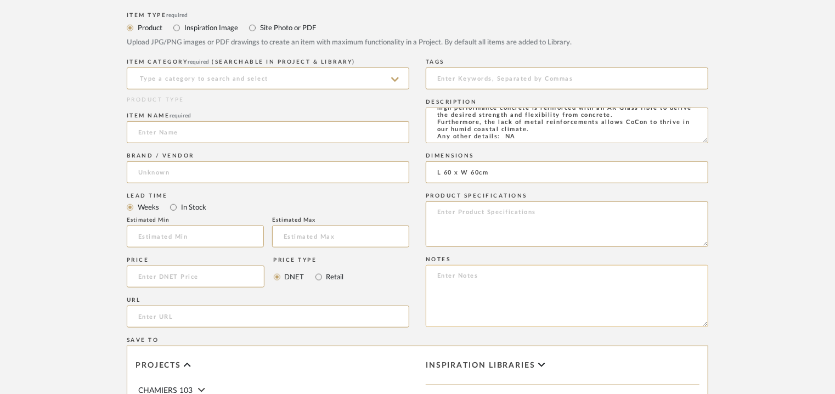
click at [668, 300] on textarea at bounding box center [567, 296] width 283 height 62
paste textarea "Price per sqft : ₹210/- (excluive of GST). Lead time: Na 3D available: Na BIM a…"
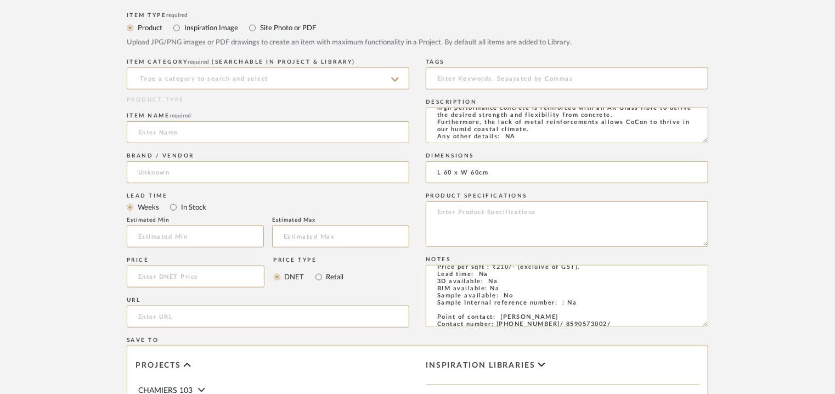
scroll to position [0, 0]
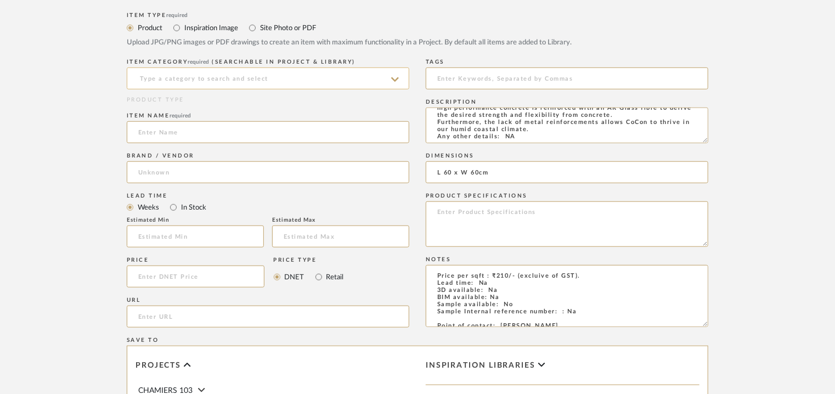
type textarea "Price per sqft : ₹210/- (excluive of GST). Lead time: Na 3D available: Na BIM a…"
click at [179, 80] on input at bounding box center [268, 79] width 283 height 22
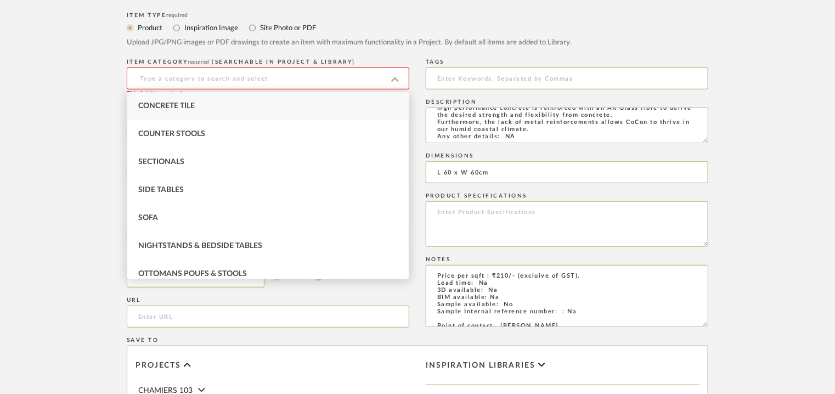
click at [178, 105] on span "Concrete Tile" at bounding box center [166, 106] width 57 height 8
type input "Concrete Tile"
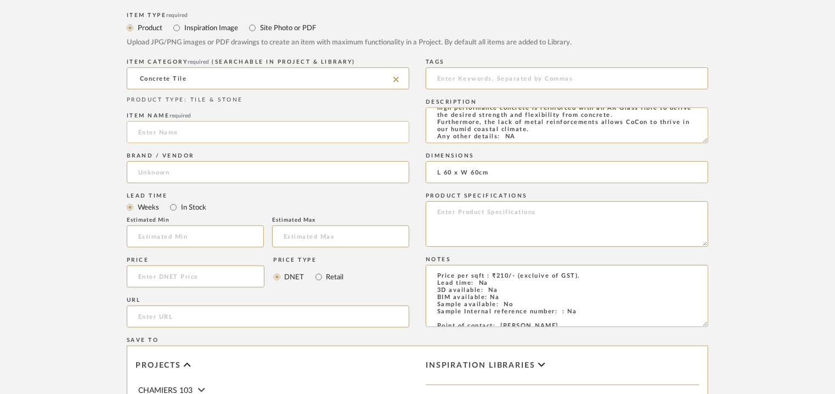
click at [181, 128] on input at bounding box center [268, 132] width 283 height 22
type input "CHAOS 60"
click at [178, 164] on input at bounding box center [268, 172] width 283 height 22
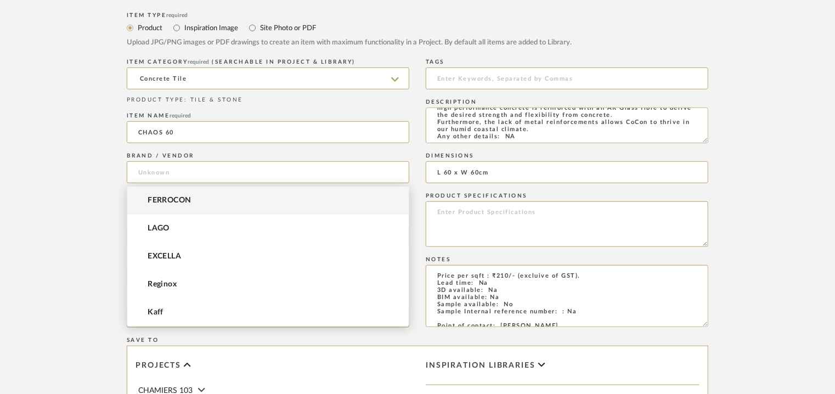
drag, startPoint x: 177, startPoint y: 198, endPoint x: 171, endPoint y: 183, distance: 16.5
click at [176, 198] on span "FERROCON" at bounding box center [170, 200] width 44 height 9
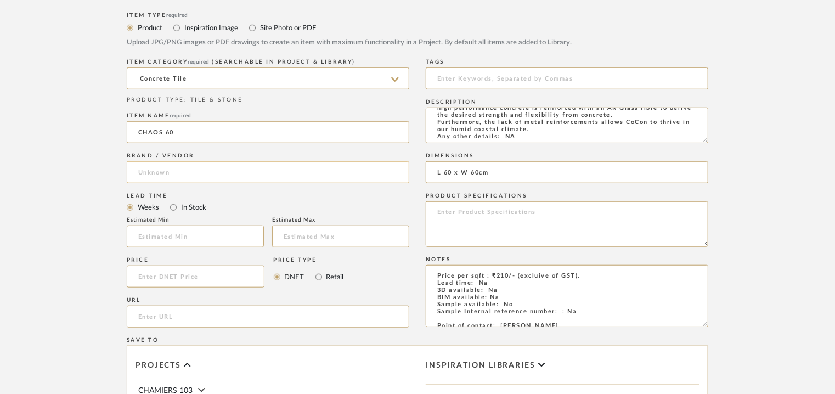
type input "FERROCON"
click at [172, 315] on input "url" at bounding box center [268, 317] width 283 height 22
paste input "[URL][DOMAIN_NAME]"
type input "[URL][DOMAIN_NAME]"
click at [503, 77] on input at bounding box center [567, 79] width 283 height 22
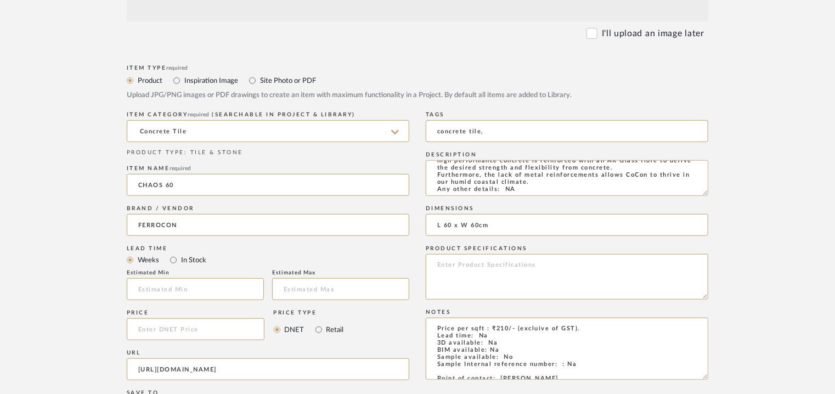
scroll to position [274, 0]
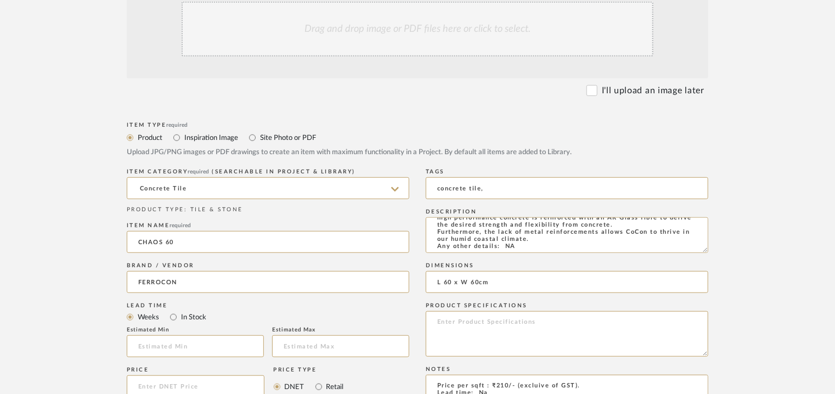
type input "concrete tile,"
click at [415, 29] on div "Drag and drop image or PDF files here or click to select." at bounding box center [418, 29] width 472 height 55
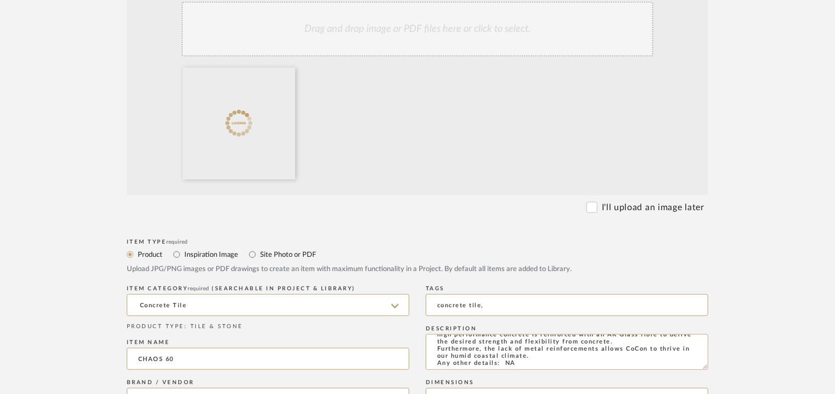
click at [390, 27] on div "Drag and drop image or PDF files here or click to select." at bounding box center [418, 29] width 472 height 55
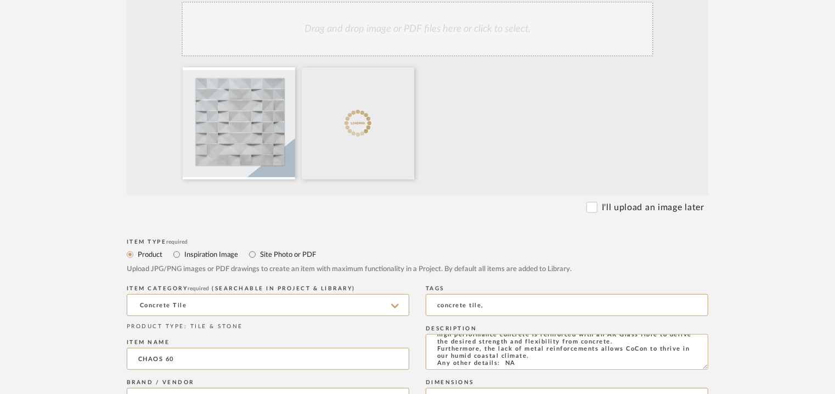
click at [467, 35] on div "Drag and drop image or PDF files here or click to select." at bounding box center [418, 29] width 472 height 55
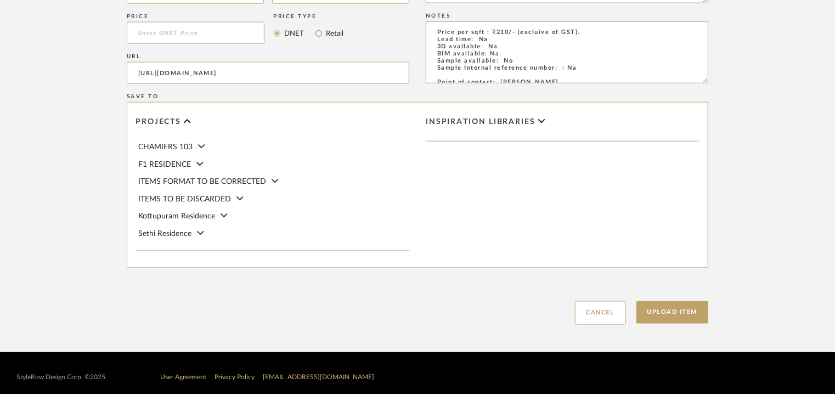
scroll to position [753, 0]
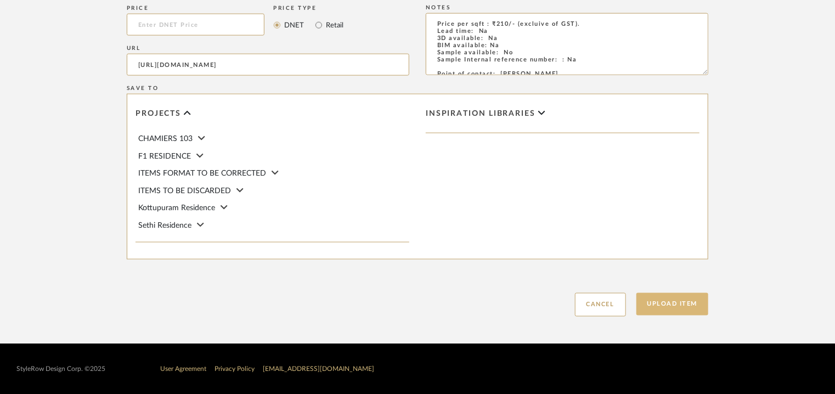
click at [683, 298] on button "Upload Item" at bounding box center [673, 304] width 72 height 23
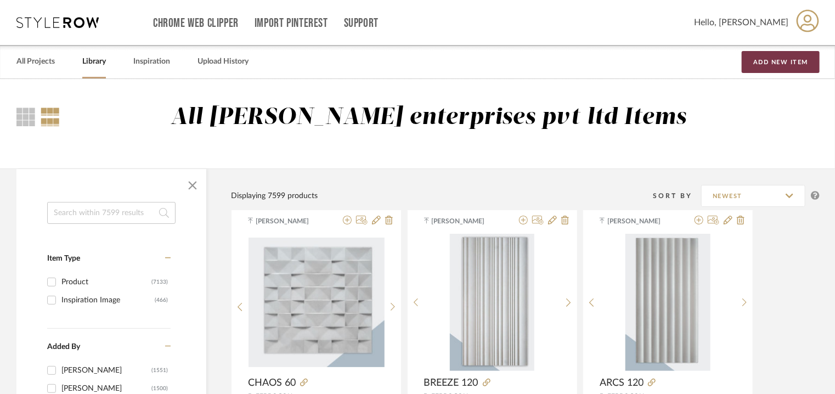
click at [767, 63] on button "Add New Item" at bounding box center [781, 62] width 78 height 22
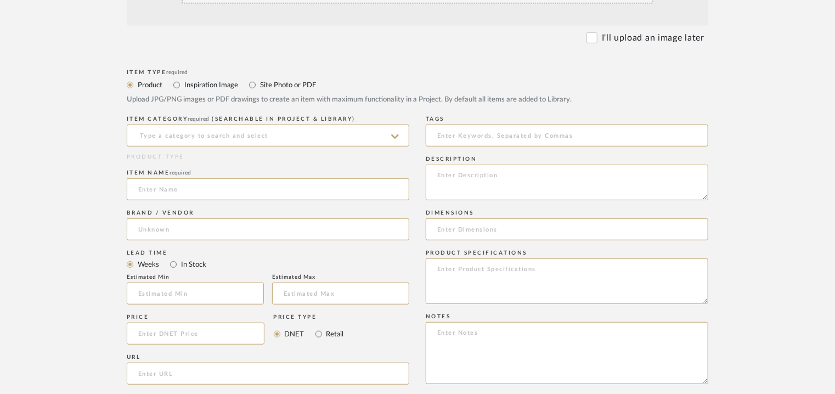
scroll to position [329, 0]
paste textarea "Type: Concrete tile - Doric 120 Stock availability: Na Maximum slab size: L 120…"
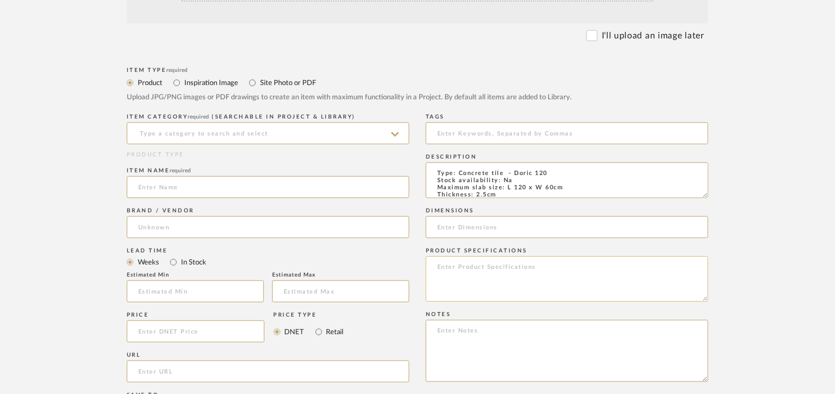
scroll to position [98, 0]
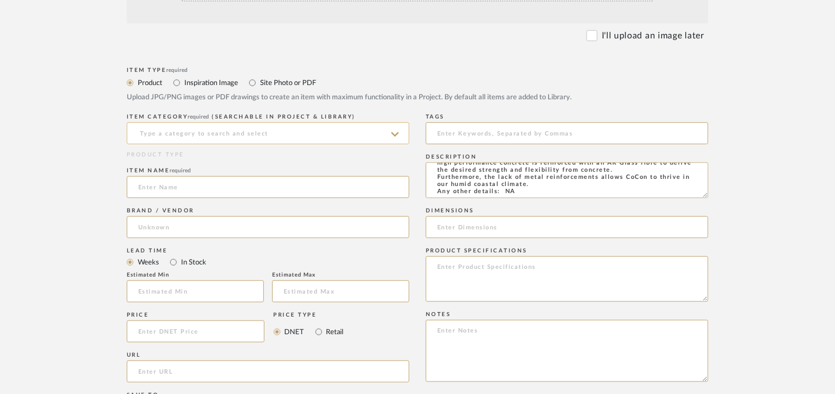
type textarea "Type: Concrete tile - Doric 120 Stock availability: Na Maximum slab size: L 120…"
click at [257, 133] on input at bounding box center [268, 133] width 283 height 22
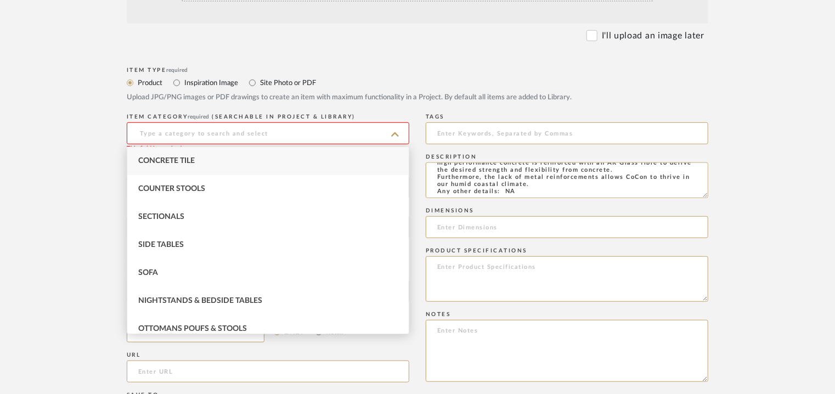
click at [227, 156] on div "Concrete Tile" at bounding box center [268, 161] width 282 height 28
type input "Concrete Tile"
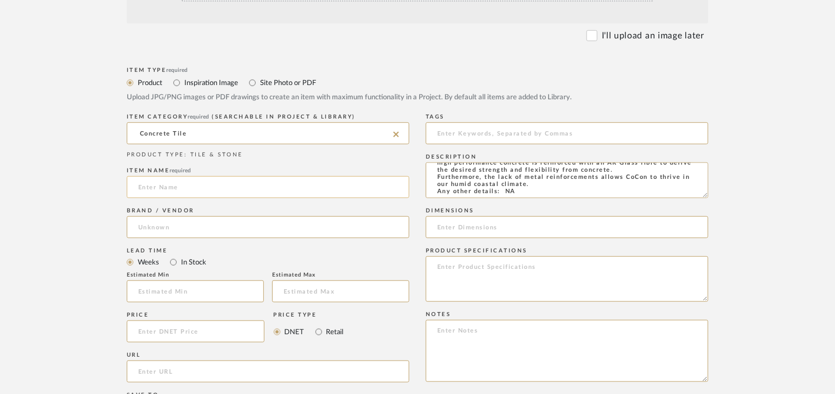
click at [201, 186] on input at bounding box center [268, 187] width 283 height 22
type input "DORIC 120"
click at [155, 221] on input at bounding box center [268, 227] width 283 height 22
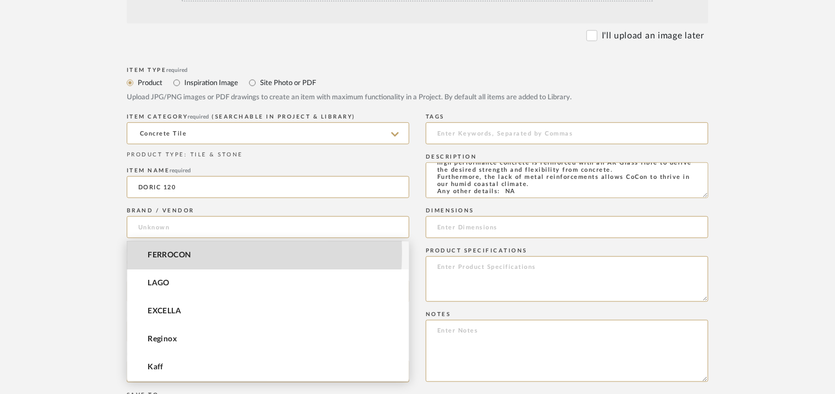
drag, startPoint x: 156, startPoint y: 253, endPoint x: 156, endPoint y: 234, distance: 18.7
click at [156, 251] on span "FERROCON" at bounding box center [170, 255] width 44 height 9
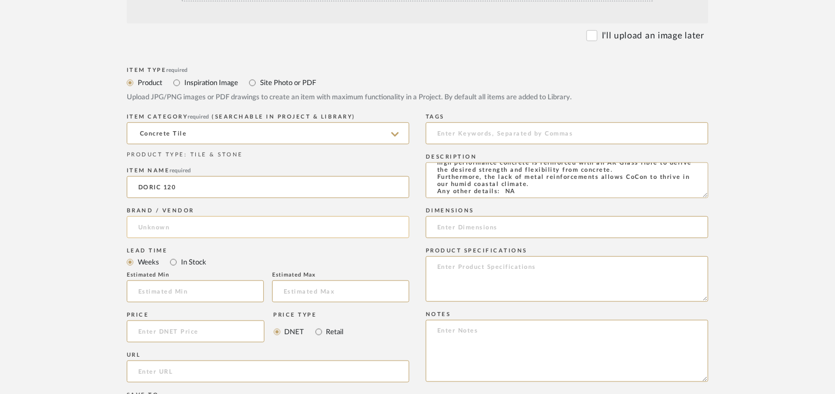
type input "FERROCON"
click at [162, 374] on input "url" at bounding box center [268, 372] width 283 height 22
paste input "[URL][DOMAIN_NAME]"
type input "[URL][DOMAIN_NAME]"
click at [501, 131] on input at bounding box center [567, 133] width 283 height 22
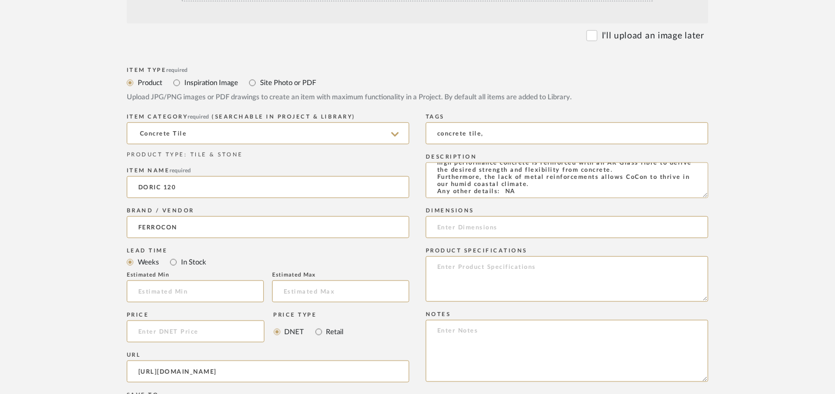
type input "concrete tile,"
click at [498, 227] on input at bounding box center [567, 227] width 283 height 22
paste input "L 120 x W 60cm"
type input "L 120 x W 60cm"
click at [507, 329] on textarea at bounding box center [567, 351] width 283 height 62
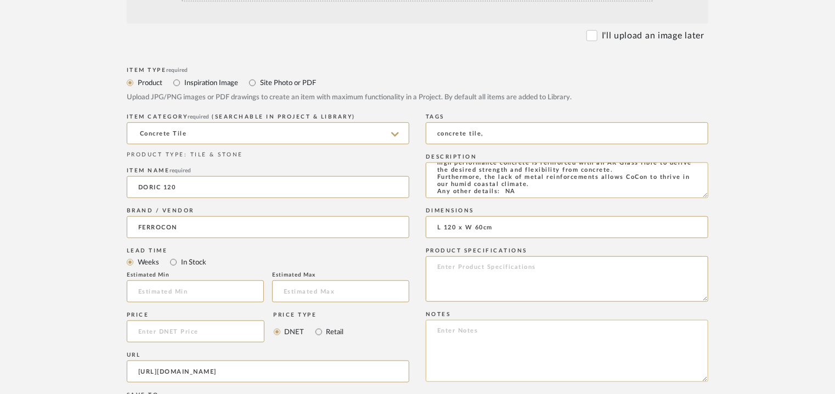
paste textarea "Price per sqft : ₹225/- (excluive of GST). Lead time: Na 3D available: Na BIM a…"
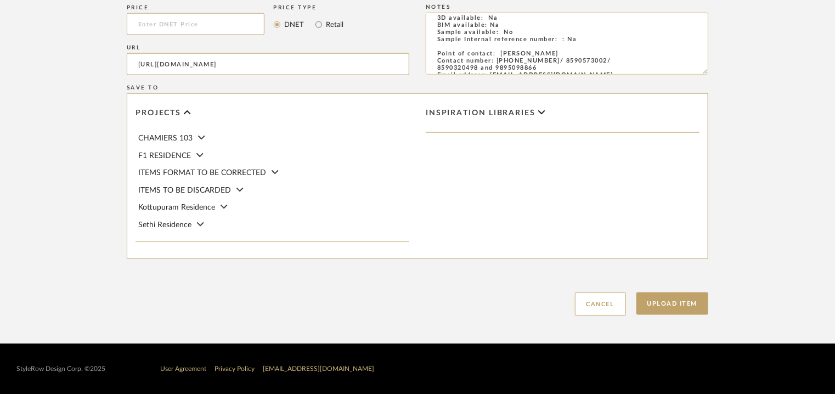
scroll to position [0, 0]
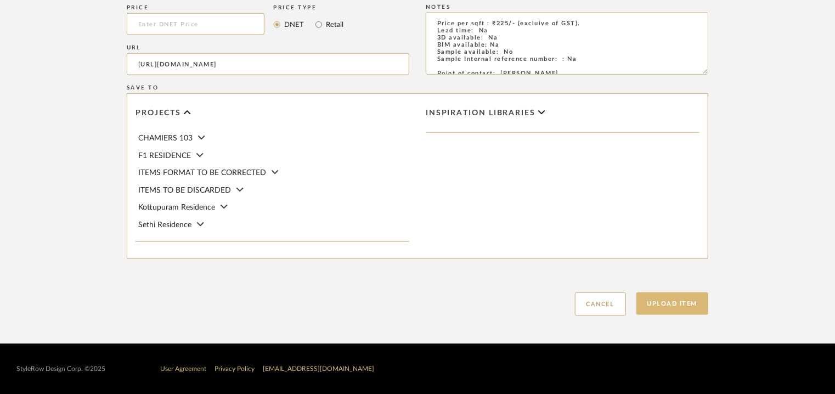
type textarea "Price per sqft : ₹225/- (excluive of GST). Lead time: Na 3D available: Na BIM a…"
click at [689, 304] on button "Upload Item" at bounding box center [673, 304] width 72 height 23
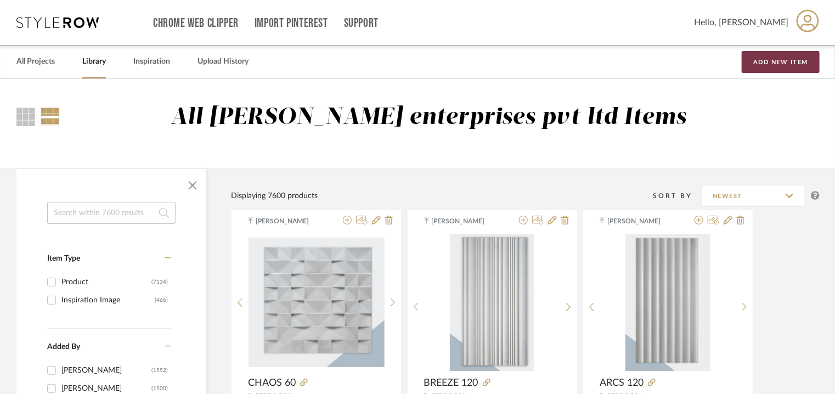
click at [768, 62] on button "Add New Item" at bounding box center [781, 62] width 78 height 22
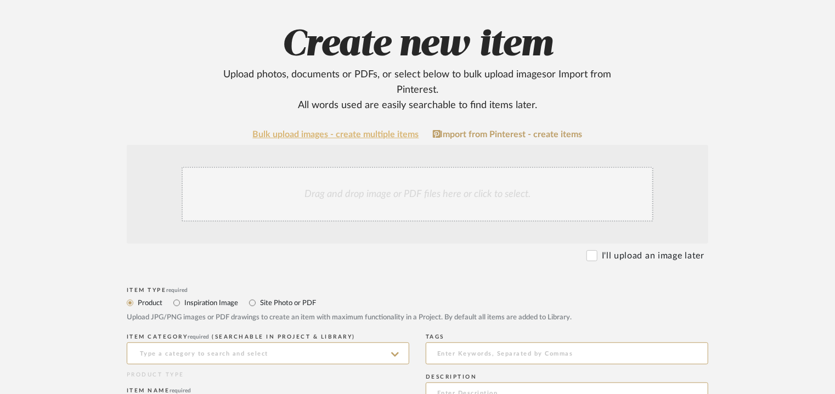
scroll to position [384, 0]
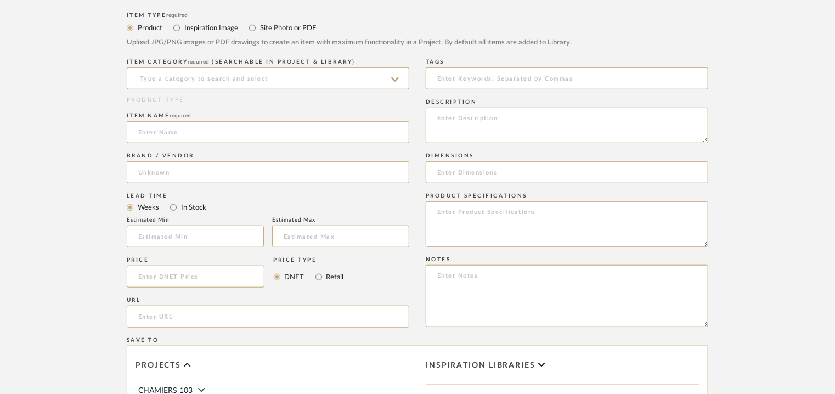
paste textarea "Type: Concrete tile - Drift 60 Stock availability: Na Maximum slab size: L 60 x…"
drag, startPoint x: 575, startPoint y: 135, endPoint x: 508, endPoint y: 114, distance: 70.3
click at [508, 114] on textarea "Type: Concrete tile - Drift 60 Stock availability: Na Maximum slab size: L 60 x…" at bounding box center [567, 126] width 283 height 36
type textarea "Type: Concrete tile - Drift 60 Stock availability: Na Maximum slab size: L 60 x…"
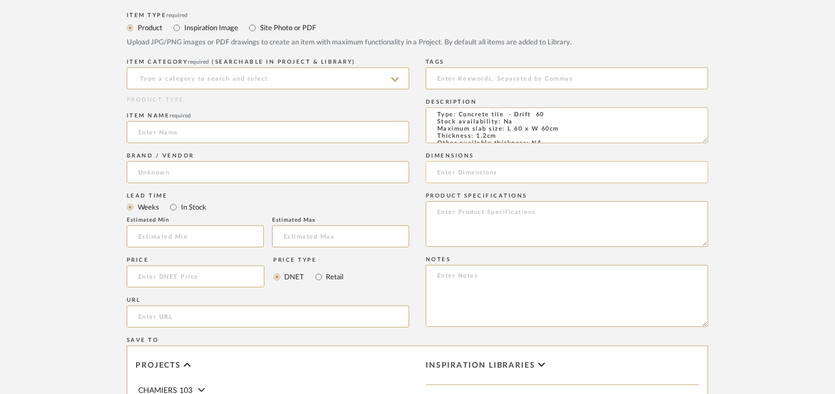
click at [494, 173] on input at bounding box center [567, 172] width 283 height 22
paste input "L 60 x W 60cm"
type input "L 60 x W 60cm"
click at [222, 77] on input at bounding box center [268, 79] width 283 height 22
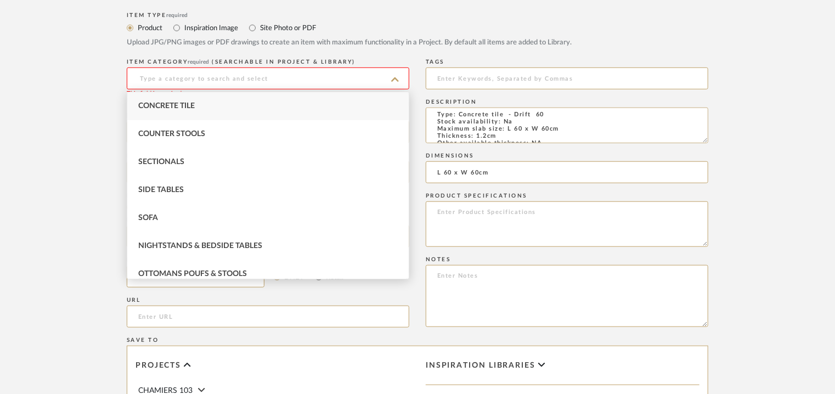
click at [203, 103] on div "Concrete Tile" at bounding box center [268, 106] width 282 height 28
type input "Concrete Tile"
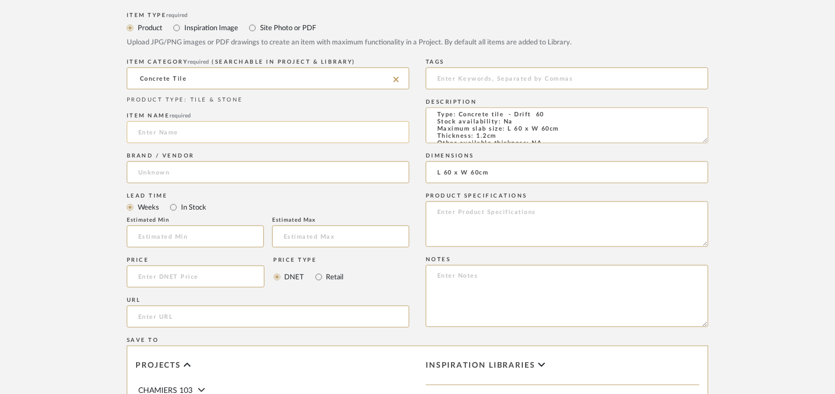
click at [183, 134] on input at bounding box center [268, 132] width 283 height 22
type input "DRIFT 60"
click at [156, 319] on input "url" at bounding box center [268, 317] width 283 height 22
paste input "[URL][DOMAIN_NAME]"
type input "[URL][DOMAIN_NAME]"
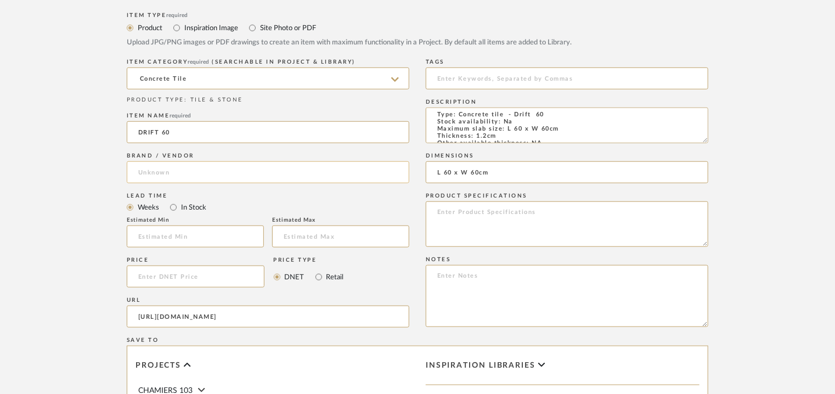
click at [177, 172] on input at bounding box center [268, 172] width 283 height 22
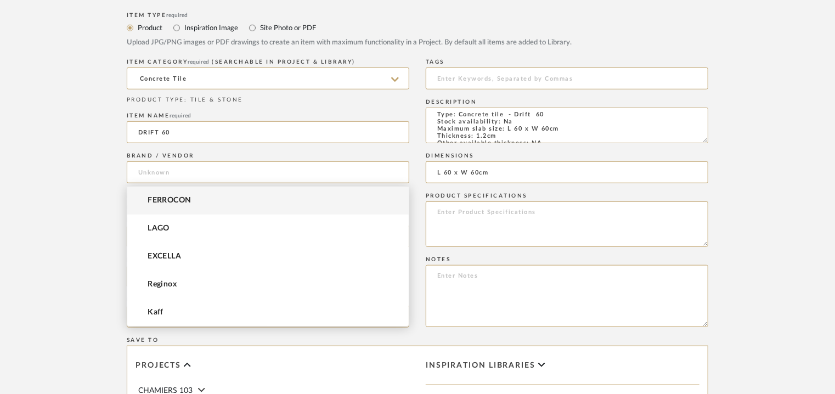
click at [168, 200] on span "FERROCON" at bounding box center [170, 200] width 44 height 9
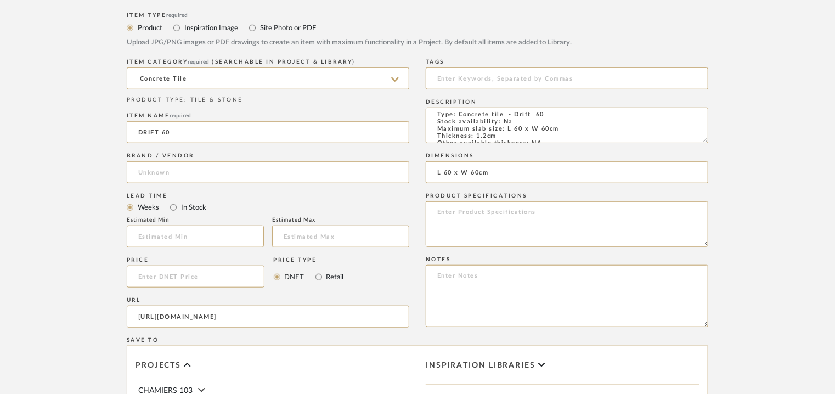
type input "FERROCON"
click at [552, 78] on input at bounding box center [567, 79] width 283 height 22
type input "concrete tile,"
paste textarea "Price per sqft : ₹210/- (excluive of GST). Lead time: Na 3D available: Na BIM a…"
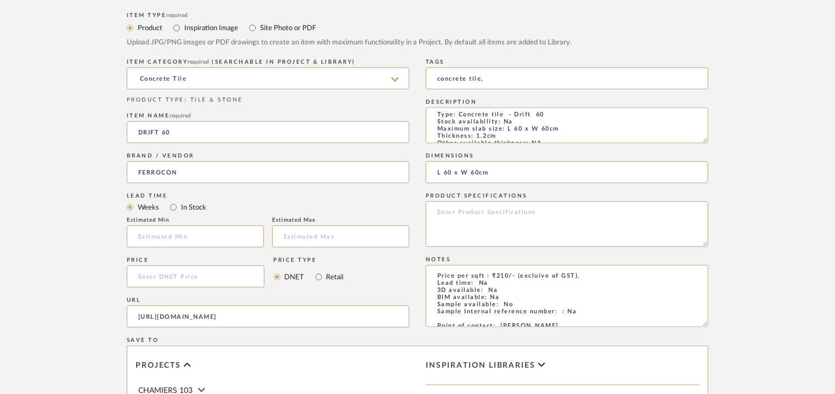
scroll to position [165, 0]
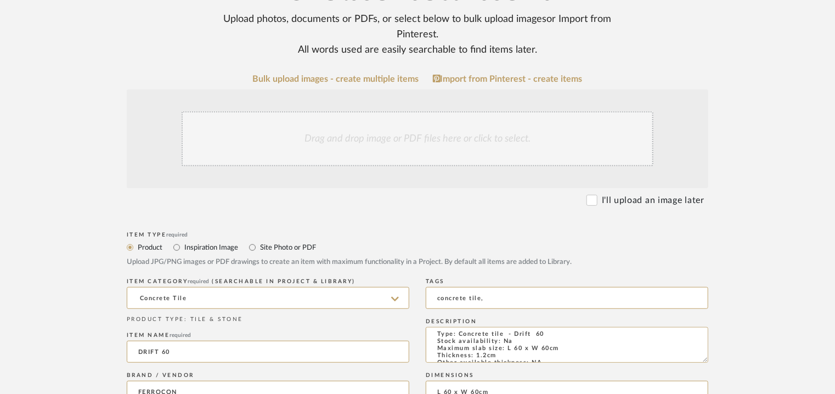
type textarea "Price per sqft : ₹210/- (excluive of GST). Lead time: Na 3D available: Na BIM a…"
click at [367, 138] on div "Drag and drop image or PDF files here or click to select." at bounding box center [418, 138] width 472 height 55
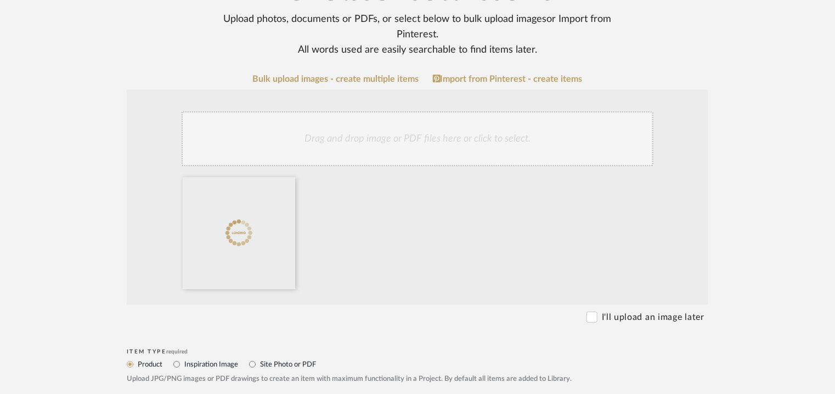
click at [420, 136] on div "Drag and drop image or PDF files here or click to select." at bounding box center [418, 138] width 472 height 55
click at [435, 149] on div "Drag and drop image or PDF files here or click to select." at bounding box center [418, 138] width 472 height 55
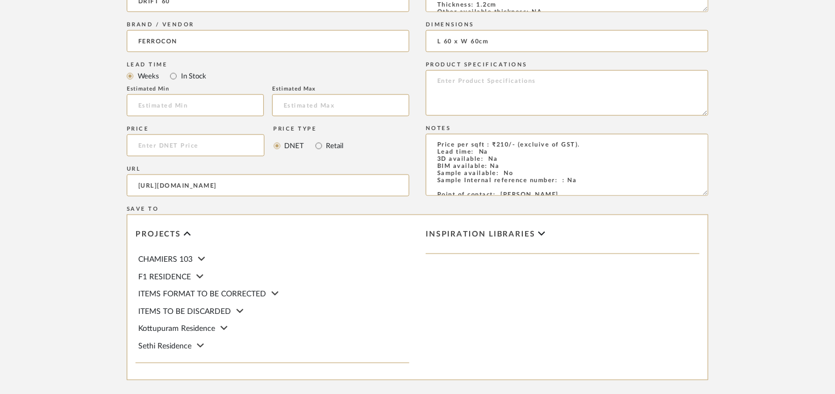
scroll to position [753, 0]
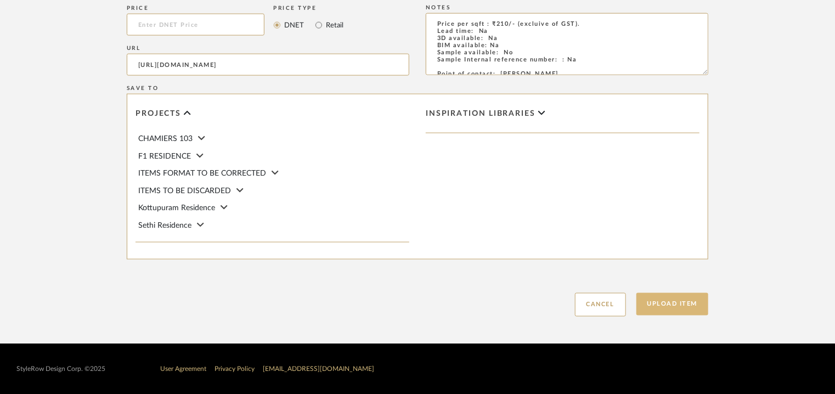
click at [683, 305] on button "Upload Item" at bounding box center [673, 304] width 72 height 23
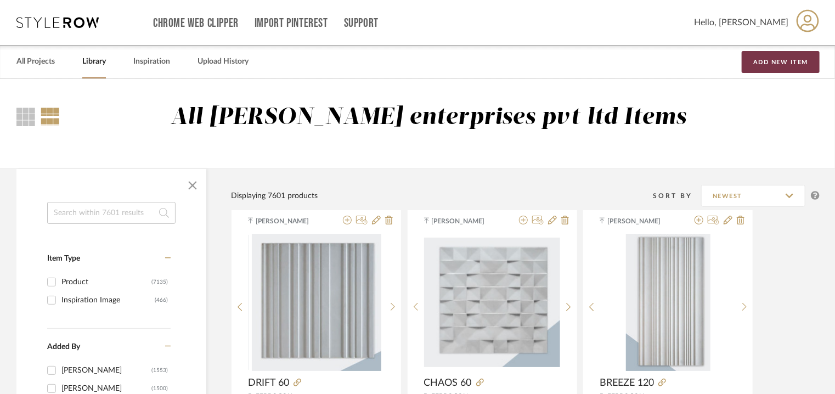
drag, startPoint x: 793, startPoint y: 64, endPoint x: 790, endPoint y: 75, distance: 11.7
click at [793, 63] on button "Add New Item" at bounding box center [781, 62] width 78 height 22
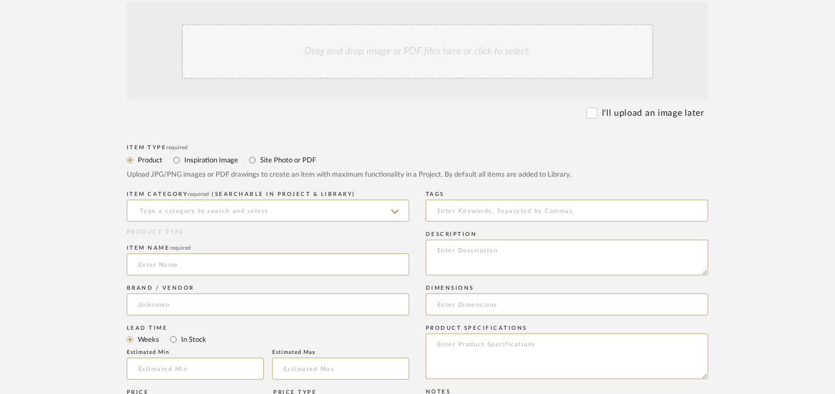
scroll to position [384, 0]
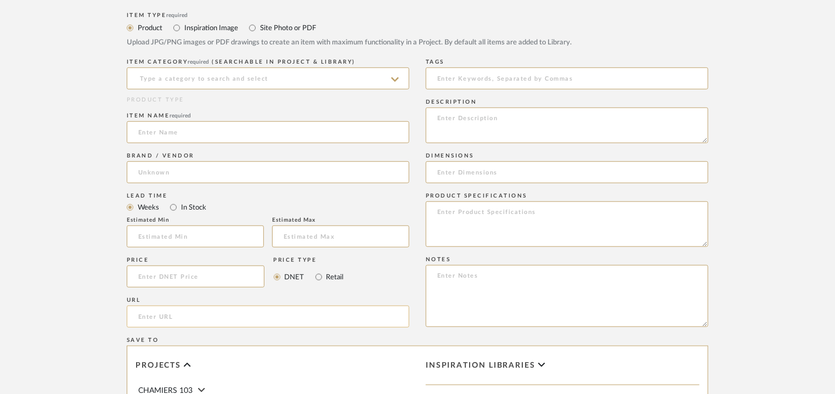
click at [148, 318] on input "url" at bounding box center [268, 317] width 283 height 22
paste input "[URL][DOMAIN_NAME]"
type input "[URL][DOMAIN_NAME]"
click at [200, 124] on input at bounding box center [268, 132] width 283 height 22
type input "ECHO 120"
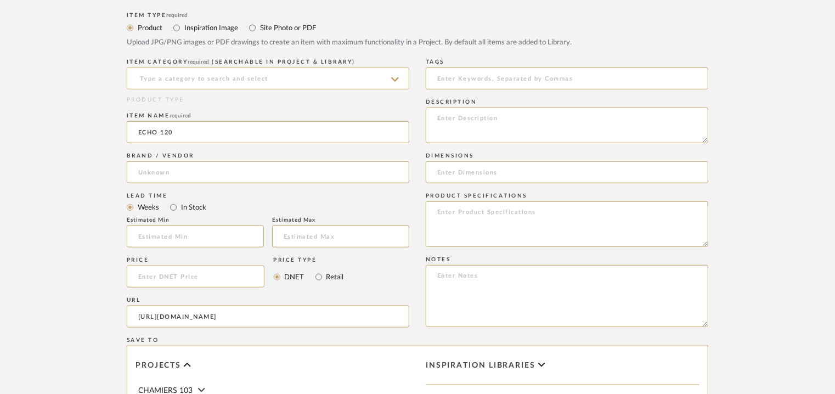
click at [217, 81] on input at bounding box center [268, 79] width 283 height 22
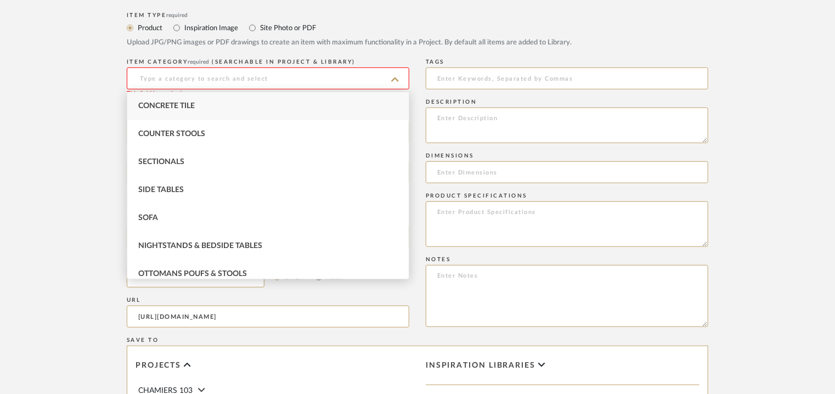
click at [202, 104] on div "Concrete Tile" at bounding box center [268, 106] width 282 height 28
type input "Concrete Tile"
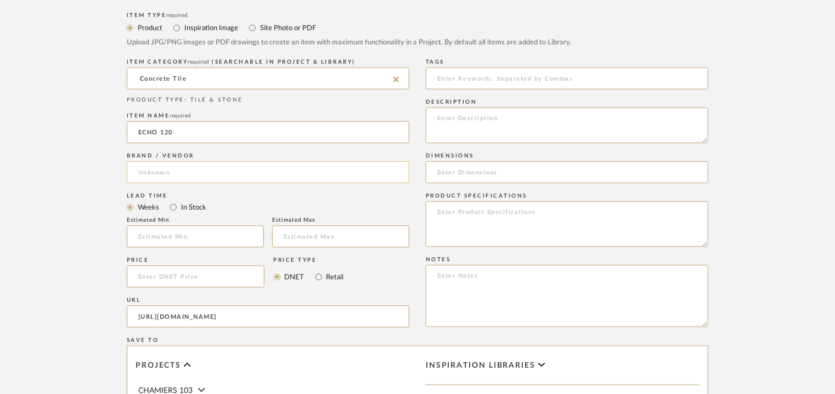
click at [177, 173] on input at bounding box center [268, 172] width 283 height 22
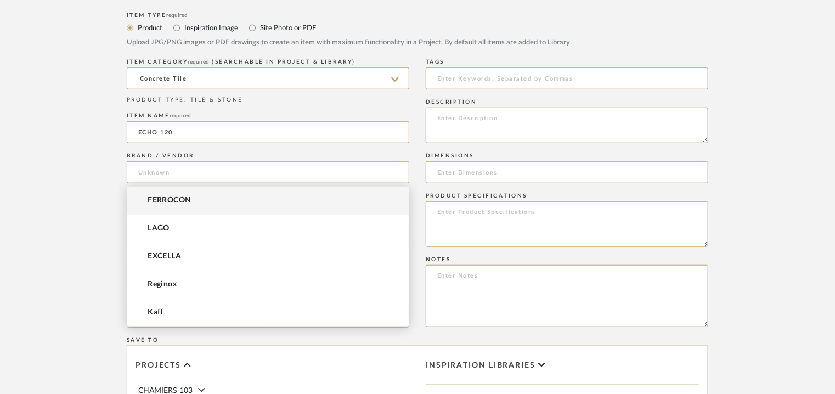
click at [173, 199] on span "FERROCON" at bounding box center [170, 200] width 44 height 9
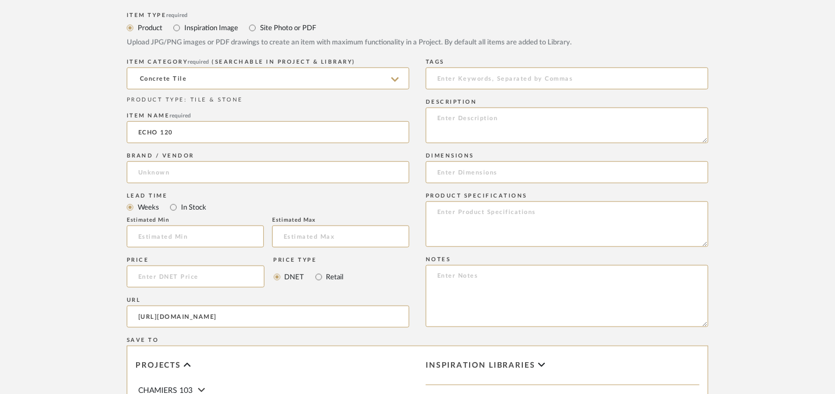
type input "FERROCON"
click at [496, 80] on input at bounding box center [567, 79] width 283 height 22
type input "concrete tile,"
paste textarea "Type: Concrete tile - Echo 120 Stock availability: Na Maximum slab size: L 120 …"
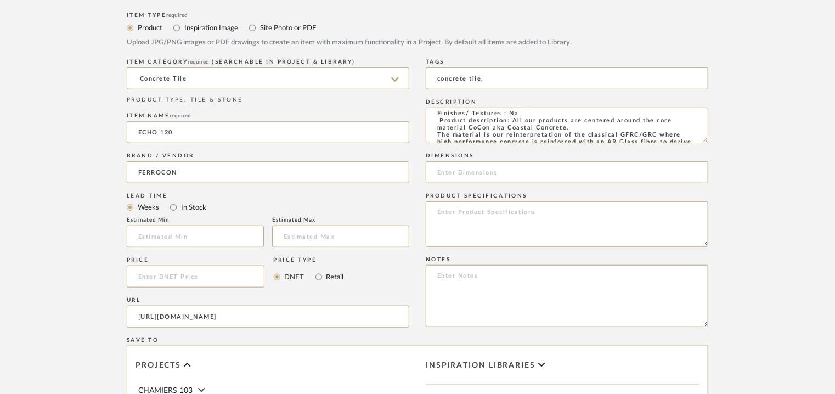
scroll to position [0, 0]
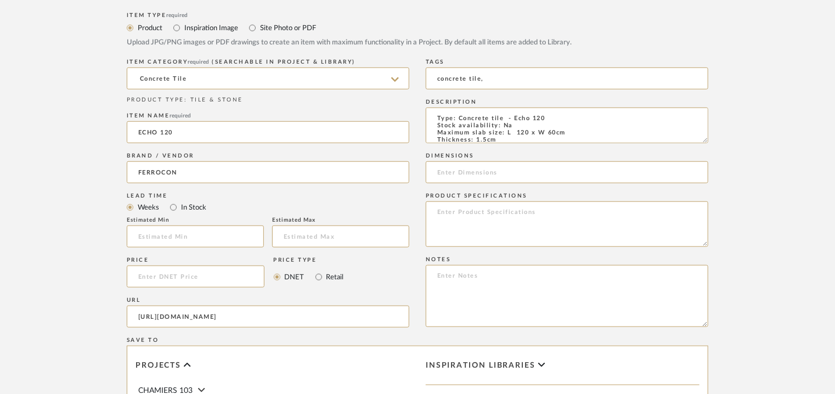
type textarea "Type: Concrete tile - Echo 120 Stock availability: Na Maximum slab size: L 120 …"
click at [446, 174] on input at bounding box center [567, 172] width 283 height 22
paste input "L 120 x W 60cm"
type input "L 120 x W 60cm"
click at [451, 277] on textarea at bounding box center [567, 296] width 283 height 62
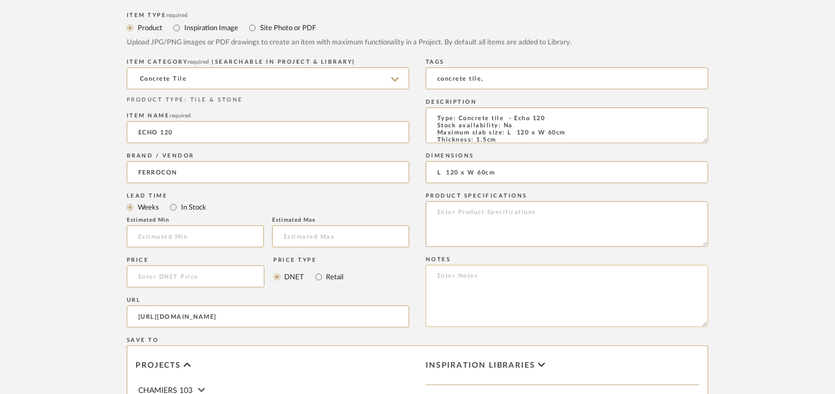
paste textarea "Price per sqft : ₹210/- (excluive of GST). Lead time: Na 3D available: Na BIM a…"
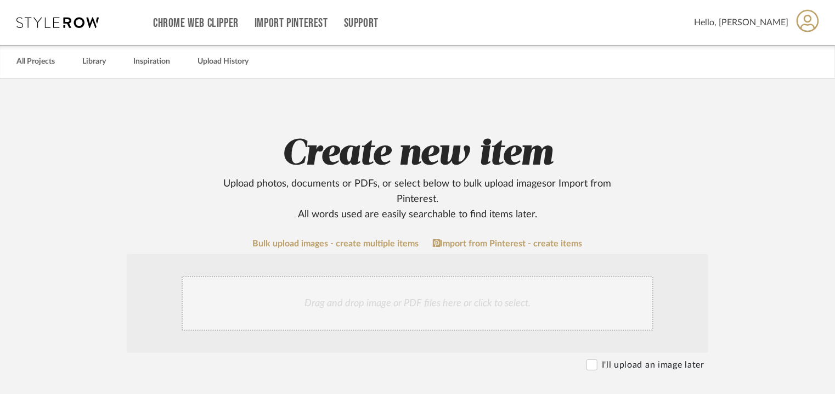
type textarea "Price per sqft : ₹210/- (excluive of GST). Lead time: Na 3D available: Na BIM a…"
click at [428, 302] on div "Drag and drop image or PDF files here or click to select." at bounding box center [418, 303] width 472 height 55
click at [420, 286] on div "Drag and drop image or PDF files here or click to select." at bounding box center [418, 303] width 472 height 55
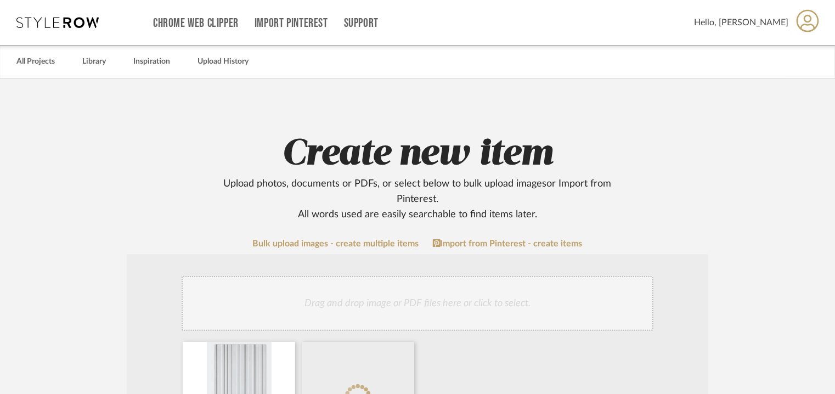
click at [401, 294] on div "Drag and drop image or PDF files here or click to select." at bounding box center [418, 303] width 472 height 55
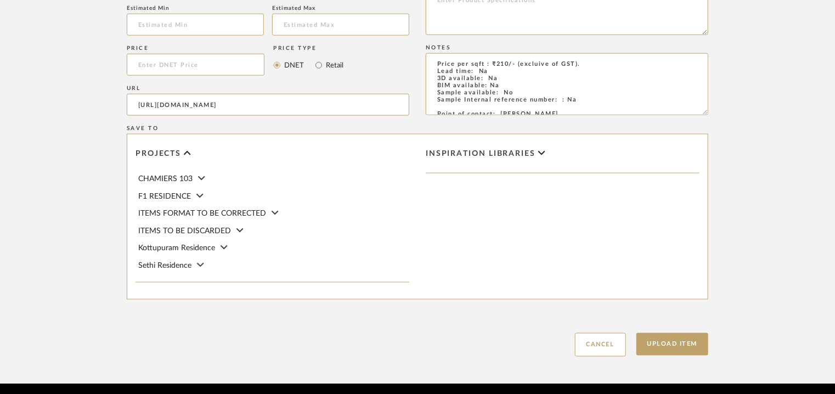
scroll to position [714, 0]
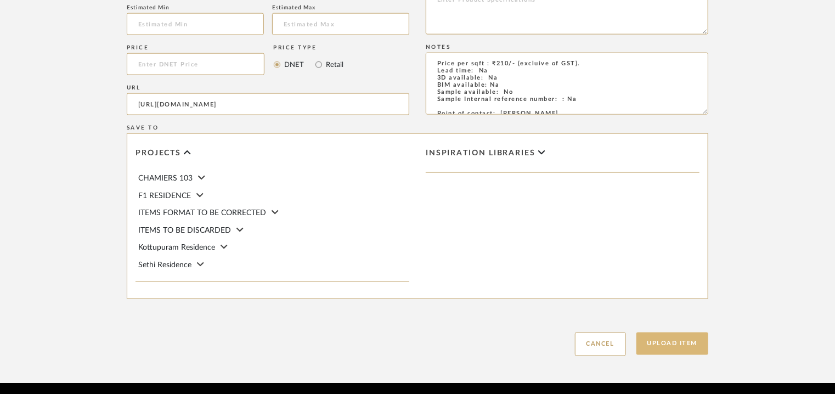
click at [667, 347] on button "Upload Item" at bounding box center [673, 344] width 72 height 23
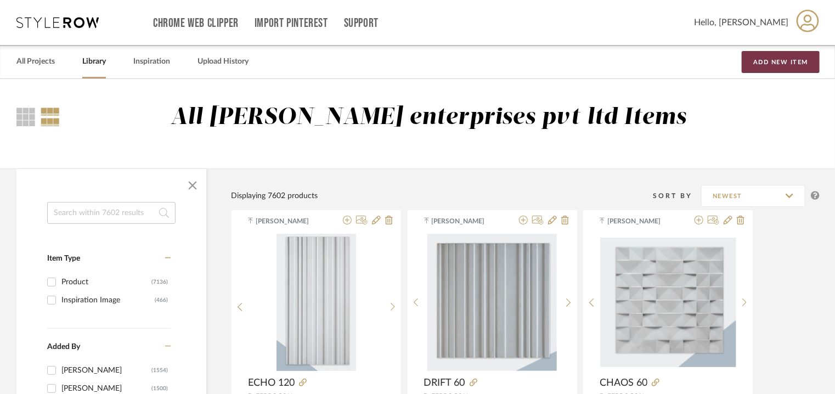
click at [775, 60] on button "Add New Item" at bounding box center [781, 62] width 78 height 22
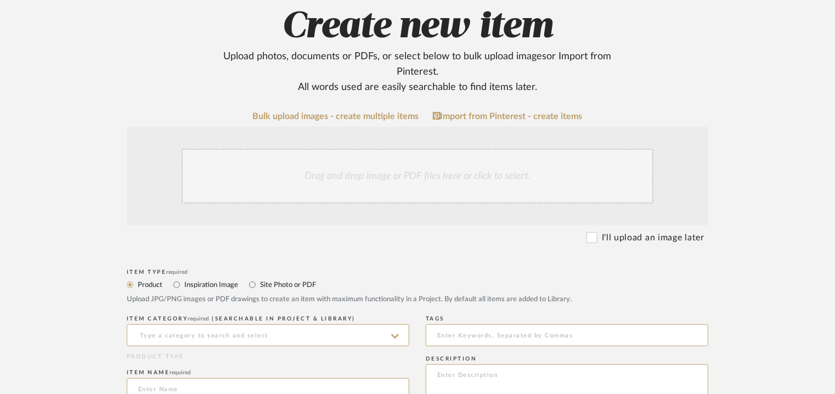
scroll to position [329, 0]
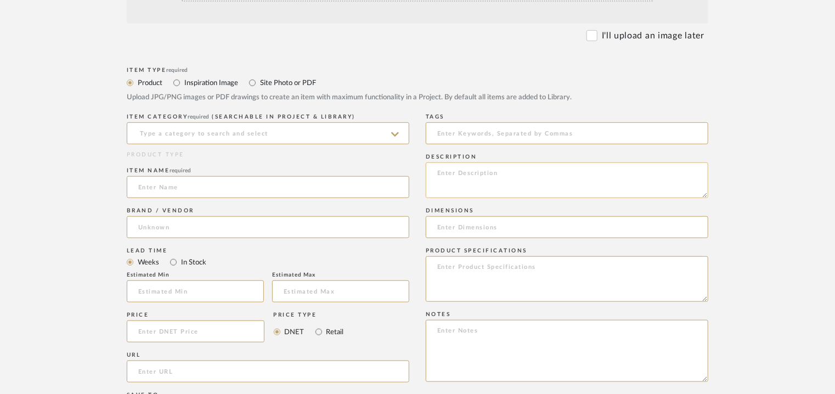
paste textarea "Type: Concrete tile - Flow 120 Stock availability: Na Maximum slab size: L 120 …"
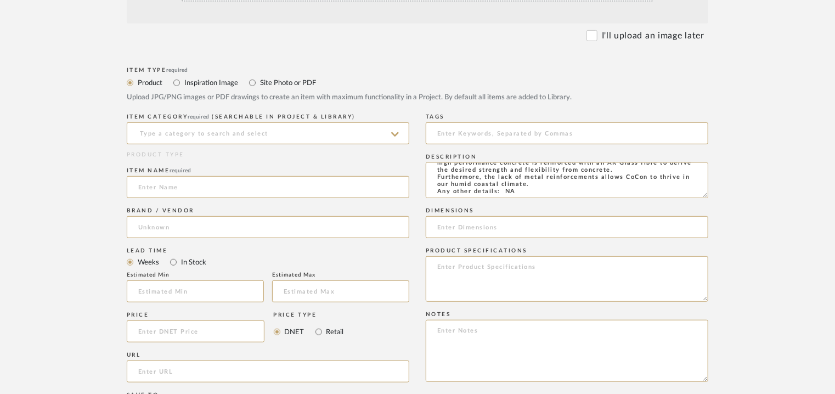
type textarea "Type: Concrete tile - Flow 120 Stock availability: Na Maximum slab size: L 120 …"
click at [442, 225] on input at bounding box center [567, 227] width 283 height 22
paste input "L 120 x W 59.5cm"
type input "L 120 x W 59.5cm"
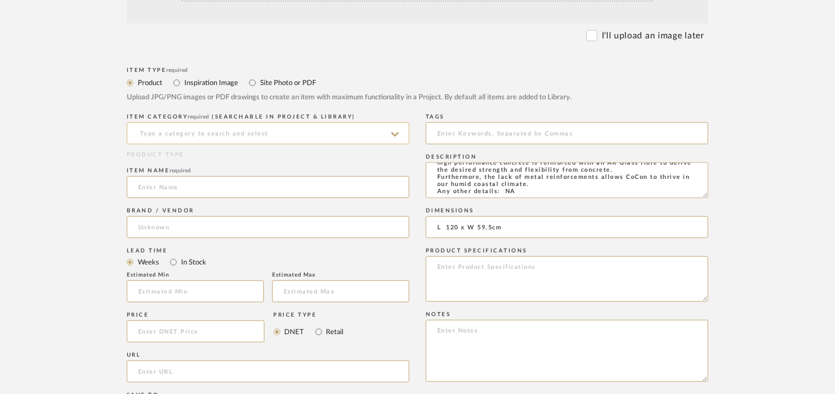
click at [270, 133] on input at bounding box center [268, 133] width 283 height 22
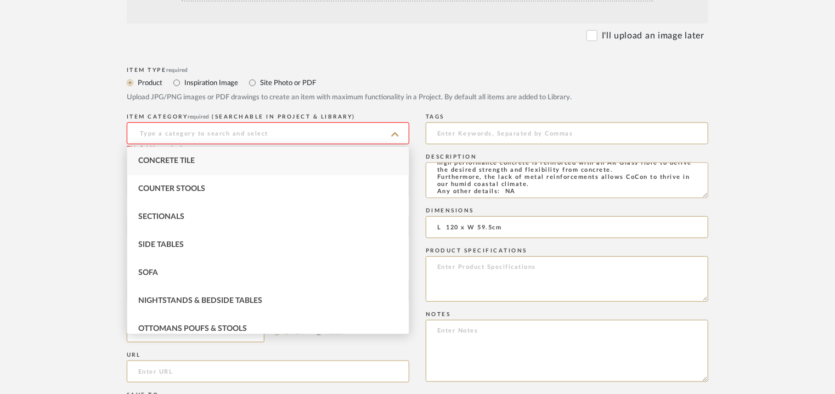
click at [228, 152] on div "Concrete Tile" at bounding box center [268, 161] width 282 height 28
type input "Concrete Tile"
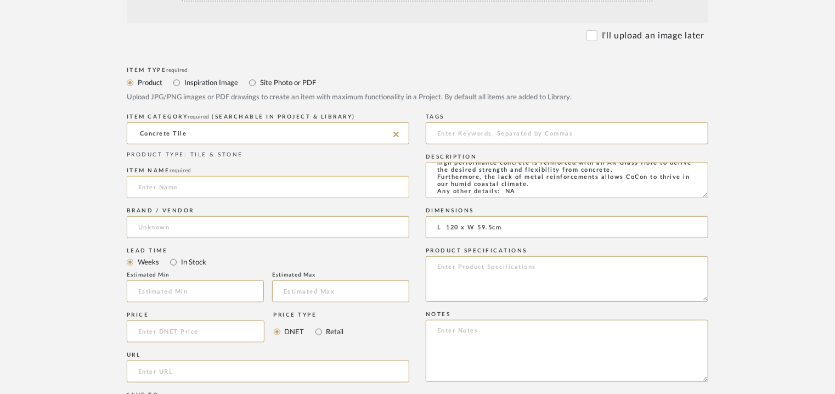
click at [193, 185] on input at bounding box center [268, 187] width 283 height 22
type input "FLOW 120"
click at [167, 374] on input "url" at bounding box center [268, 372] width 283 height 22
paste input "[URL][DOMAIN_NAME]"
type input "[URL][DOMAIN_NAME]"
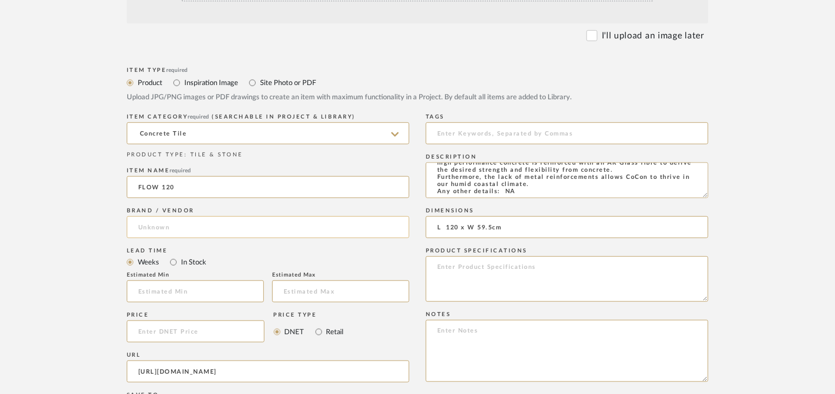
click at [206, 223] on input at bounding box center [268, 227] width 283 height 22
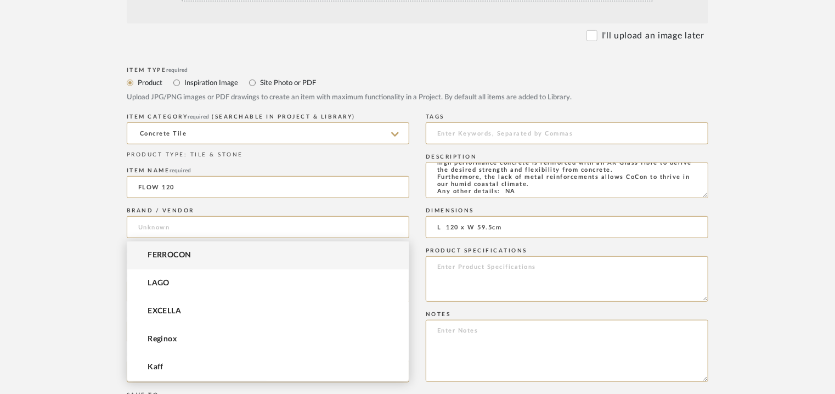
click at [174, 251] on span "FERROCON" at bounding box center [170, 255] width 44 height 9
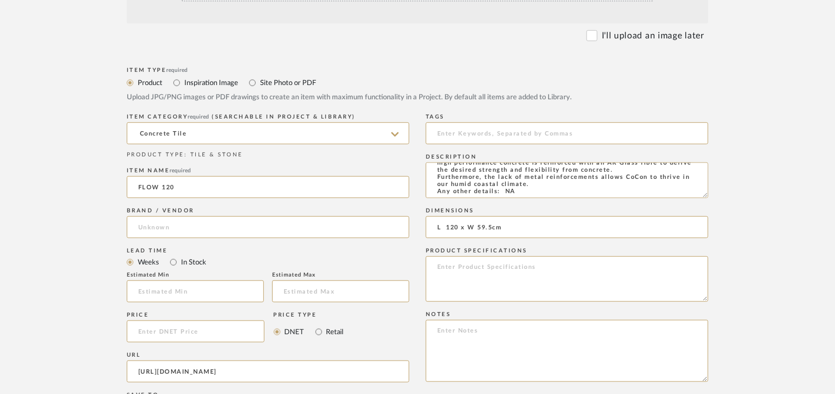
type input "FERROCON"
click at [490, 133] on input at bounding box center [567, 133] width 283 height 22
type input "concrete tile,"
click at [455, 333] on textarea at bounding box center [567, 351] width 283 height 62
paste textarea "Price per sqft : ₹210/- (excluive of GST). Lead time: Na 3D available: Na BIM a…"
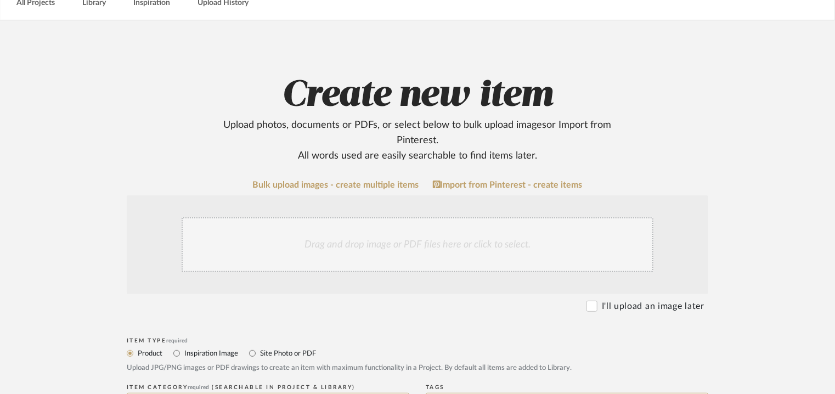
scroll to position [55, 0]
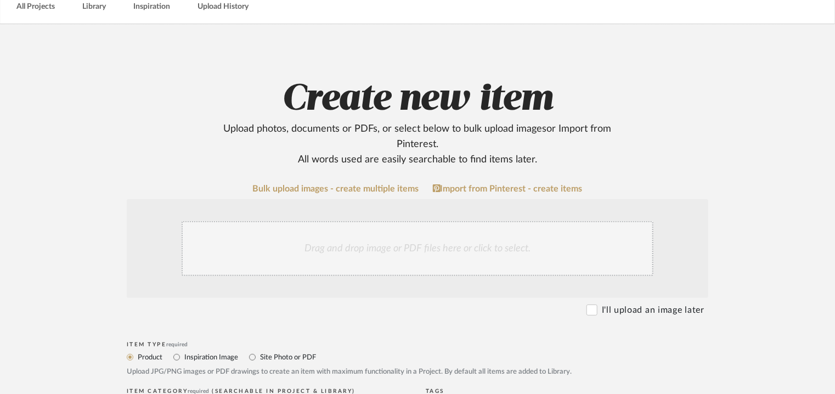
type textarea "Price per sqft : ₹210/- (excluive of GST). Lead time: Na 3D available: Na BIM a…"
click at [350, 245] on div "Drag and drop image or PDF files here or click to select." at bounding box center [418, 248] width 472 height 55
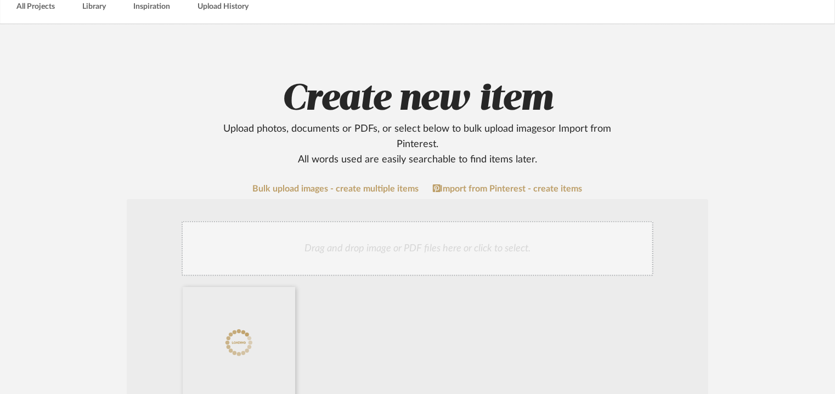
click at [427, 257] on div "Drag and drop image or PDF files here or click to select." at bounding box center [418, 248] width 472 height 55
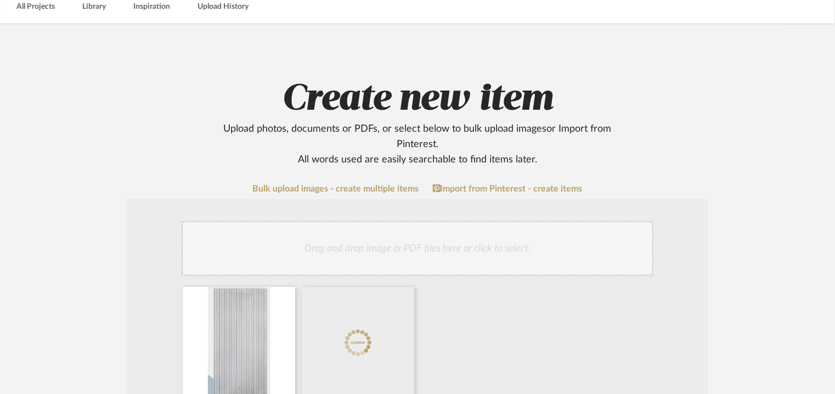
click at [414, 235] on div "Drag and drop image or PDF files here or click to select." at bounding box center [418, 248] width 472 height 55
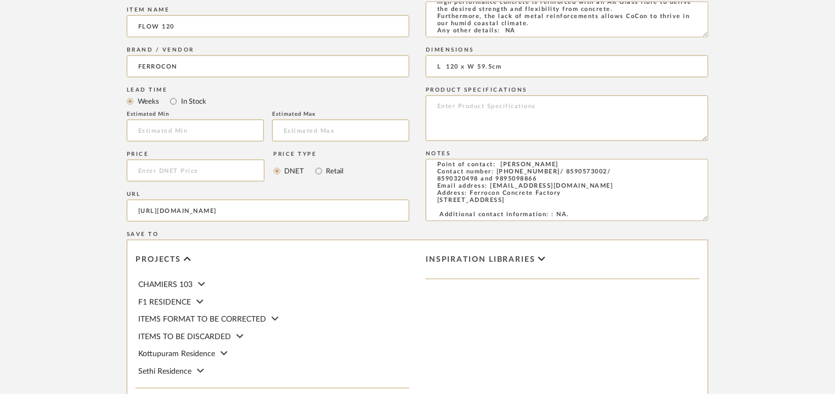
scroll to position [753, 0]
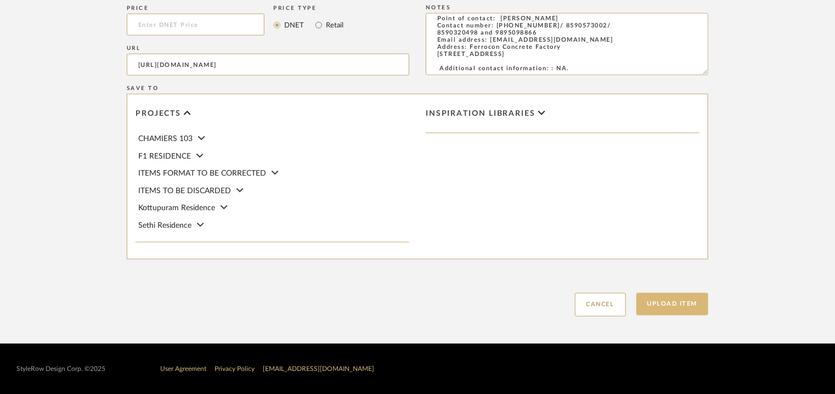
click at [687, 297] on button "Upload Item" at bounding box center [673, 304] width 72 height 23
